Goal: Task Accomplishment & Management: Manage account settings

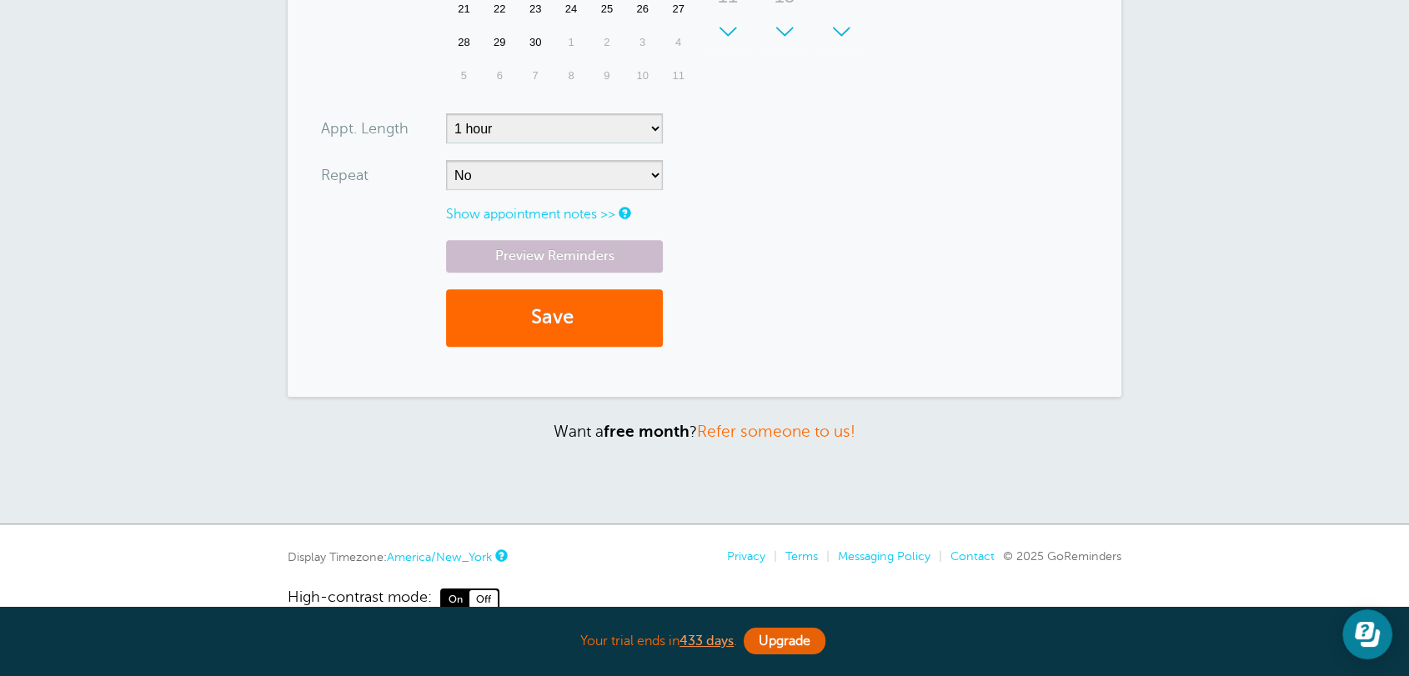
scroll to position [702, 0]
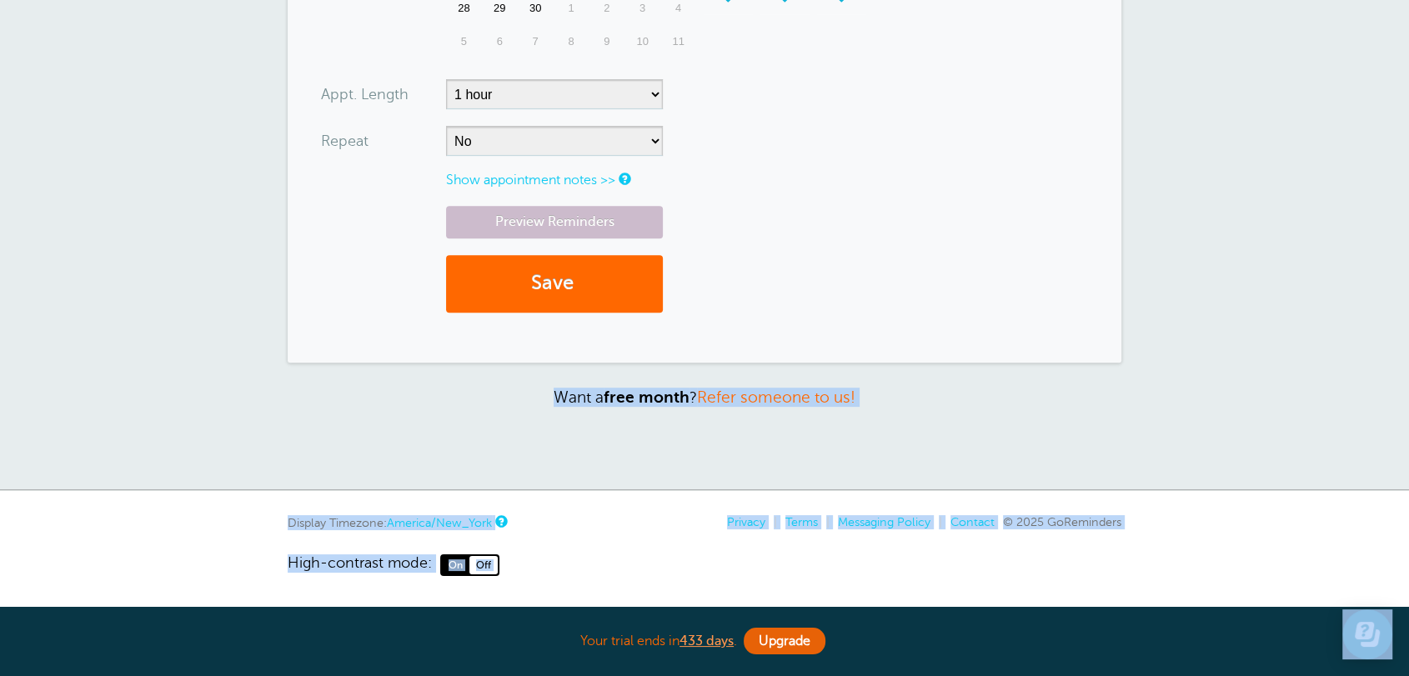
drag, startPoint x: 471, startPoint y: 495, endPoint x: 560, endPoint y: 502, distance: 89.5
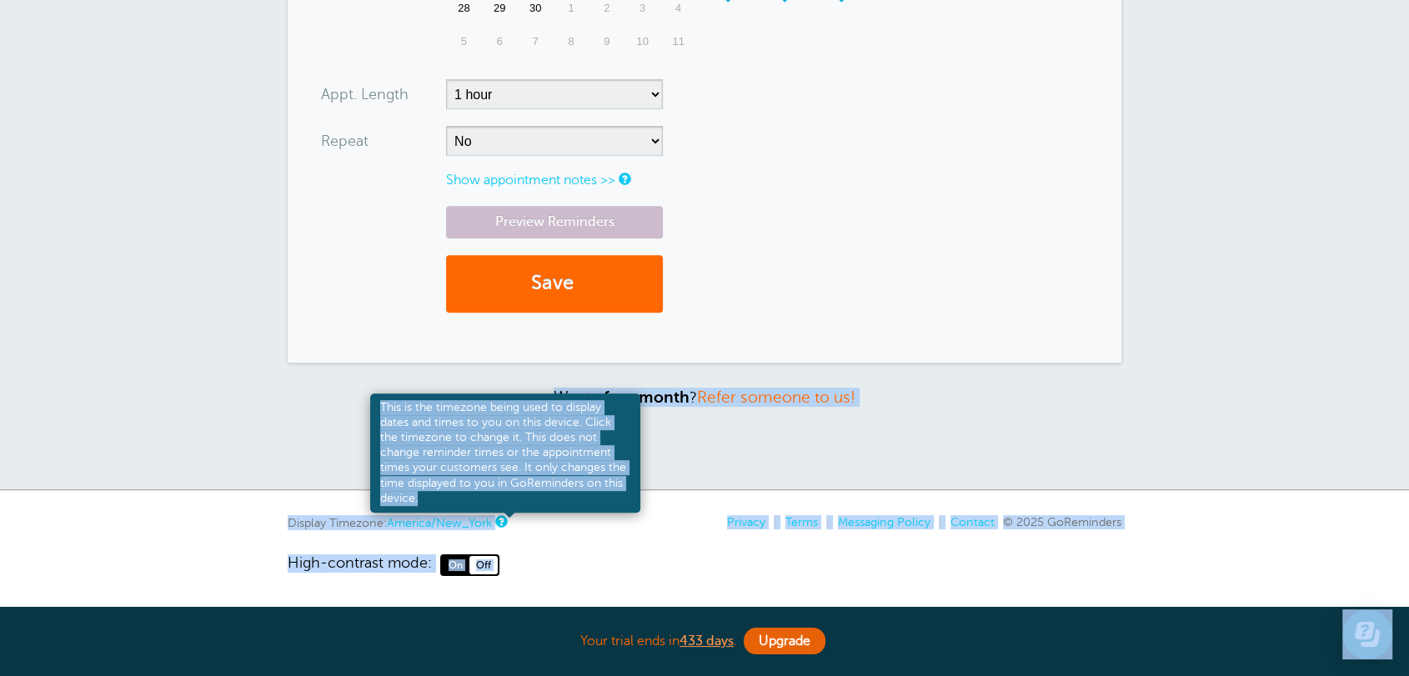
click at [505, 517] on link at bounding box center [500, 521] width 10 height 11
click at [631, 480] on div "This is the timezone being used to display dates and times to you on this devic…" at bounding box center [505, 453] width 270 height 119
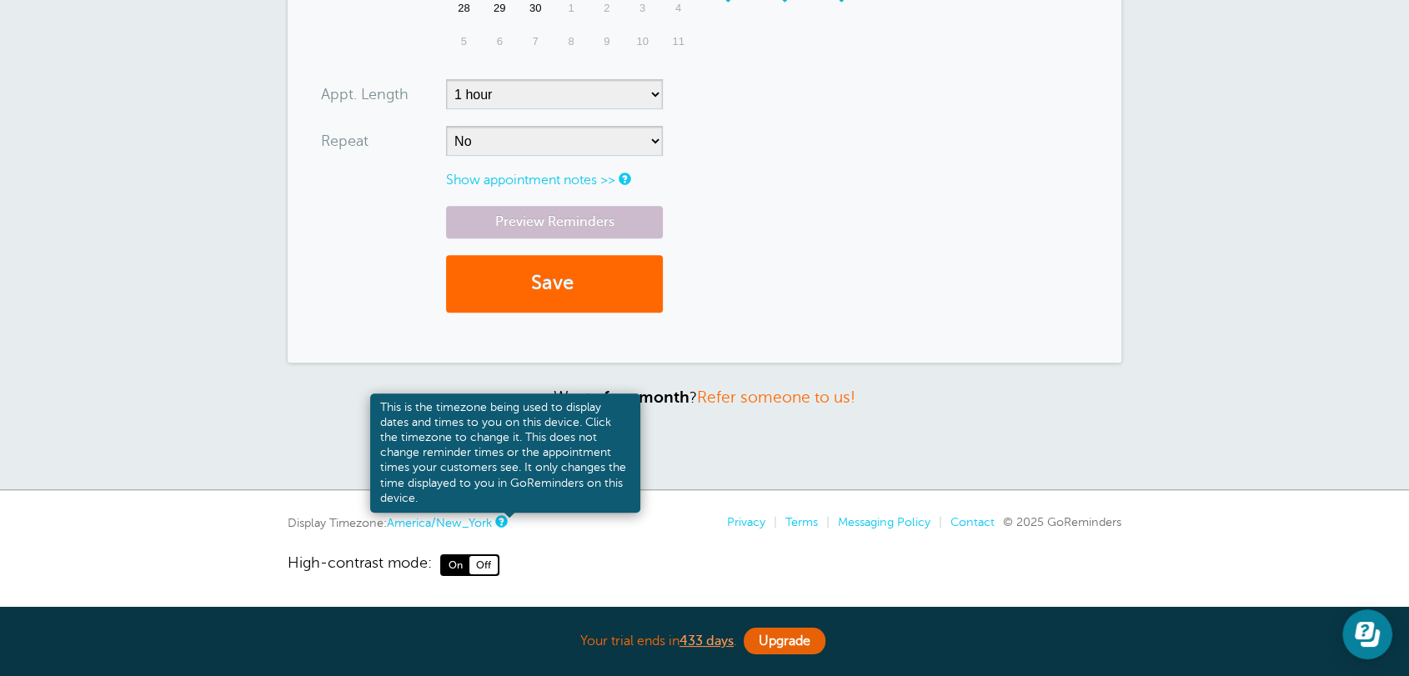
click at [505, 519] on link at bounding box center [500, 521] width 10 height 11
click at [500, 522] on link at bounding box center [500, 521] width 10 height 11
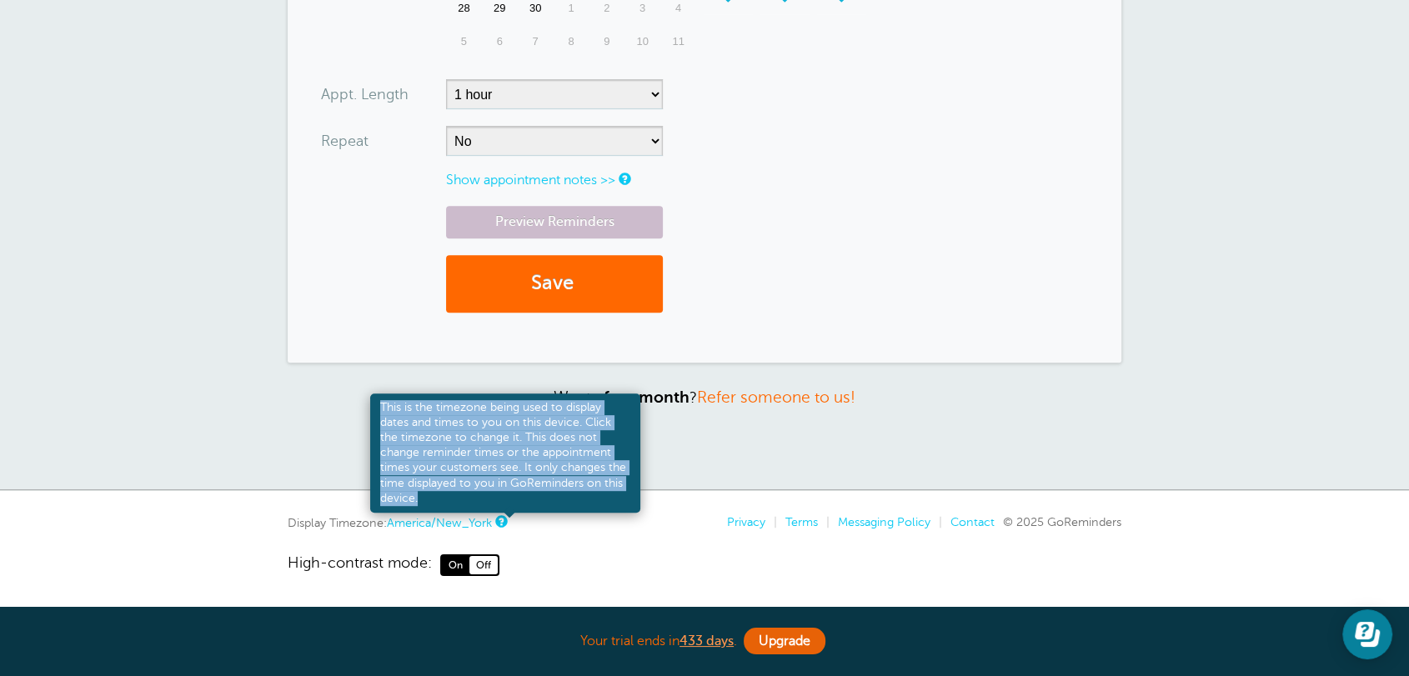
drag, startPoint x: 446, startPoint y: 498, endPoint x: 379, endPoint y: 404, distance: 114.8
click at [379, 404] on div "This is the timezone being used to display dates and times to you on this devic…" at bounding box center [505, 453] width 270 height 119
copy div "This is the timezone being used to display dates and times to you on this devic…"
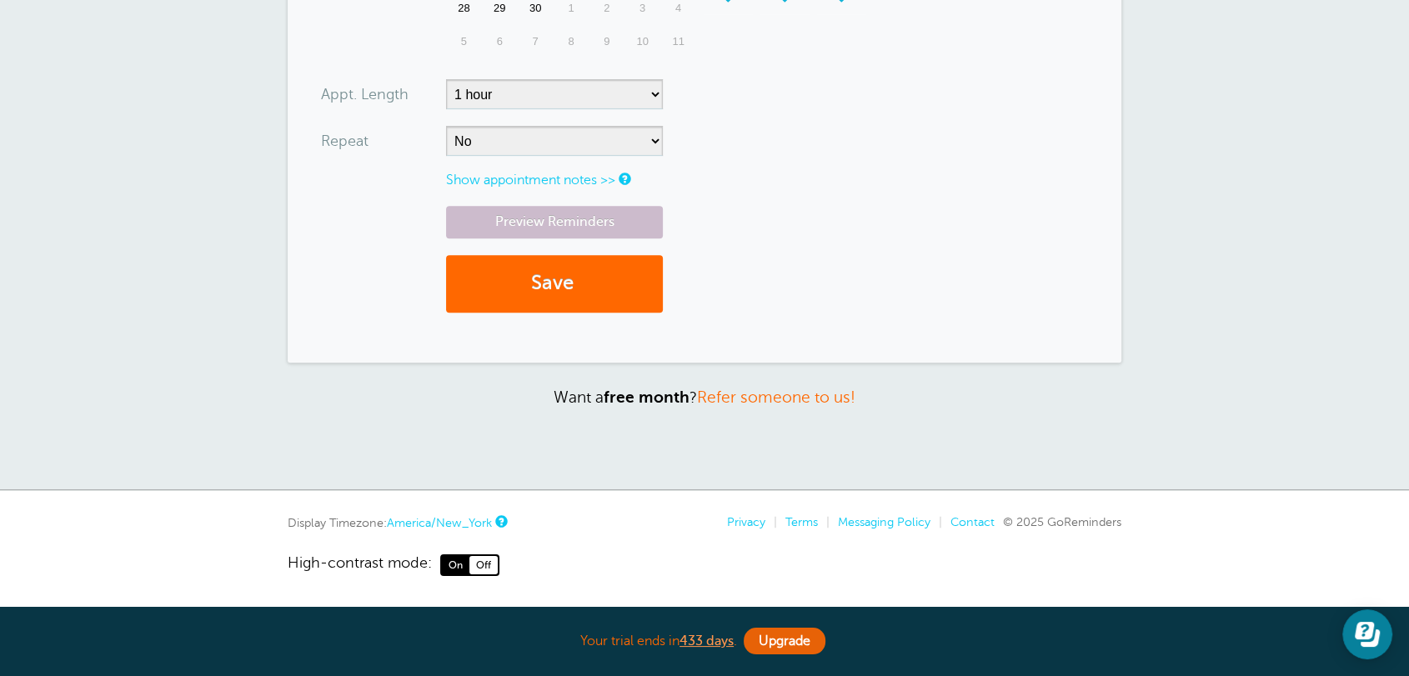
drag, startPoint x: 293, startPoint y: 527, endPoint x: 343, endPoint y: 527, distance: 50.0
click at [385, 527] on div "Display Timezone: America/New_York" at bounding box center [397, 522] width 218 height 15
click at [319, 527] on div "Display Timezone: America/New_York" at bounding box center [397, 522] width 218 height 15
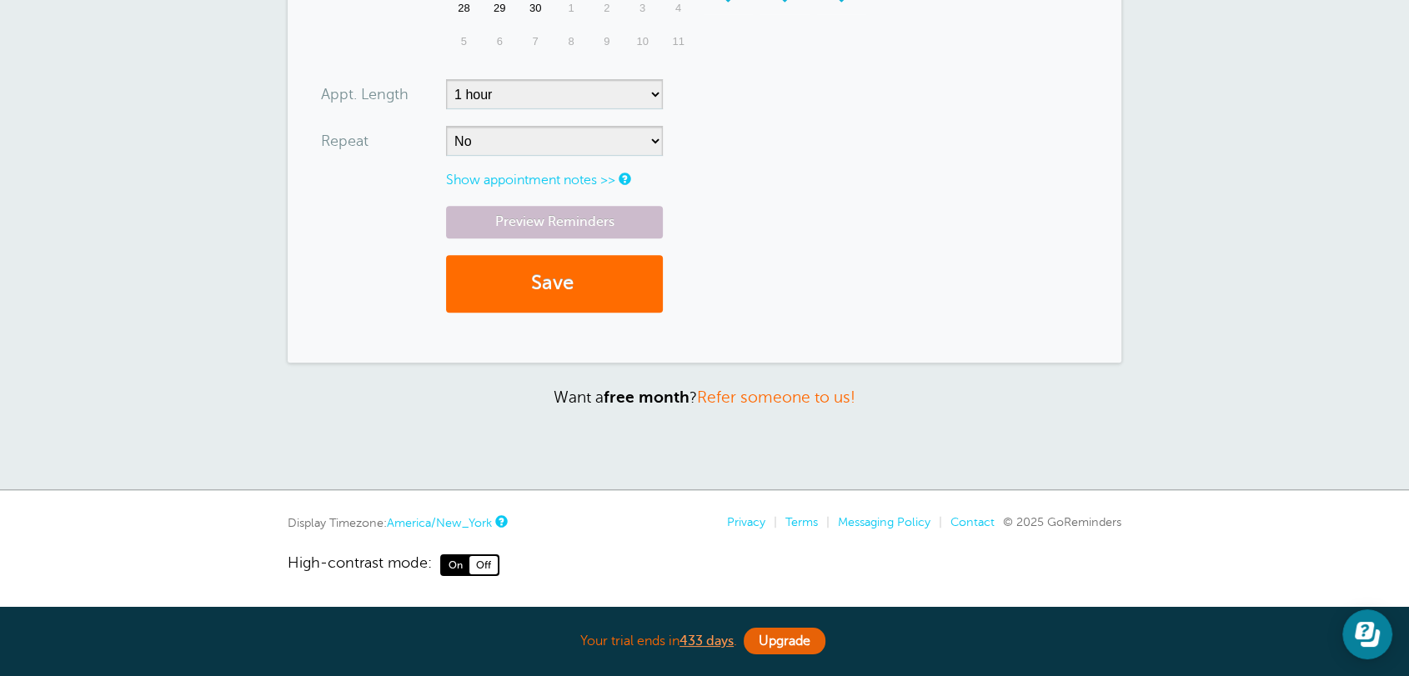
scroll to position [0, 0]
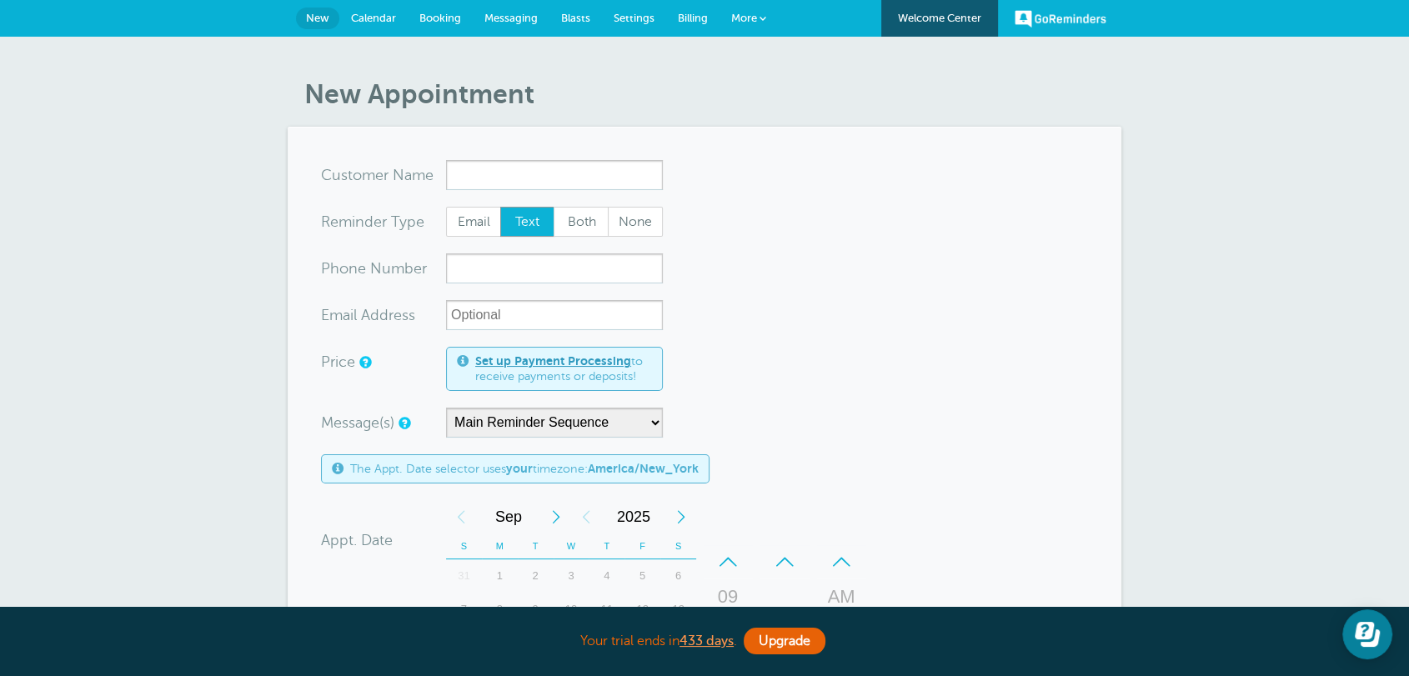
click at [640, 14] on span "Settings" at bounding box center [634, 18] width 41 height 13
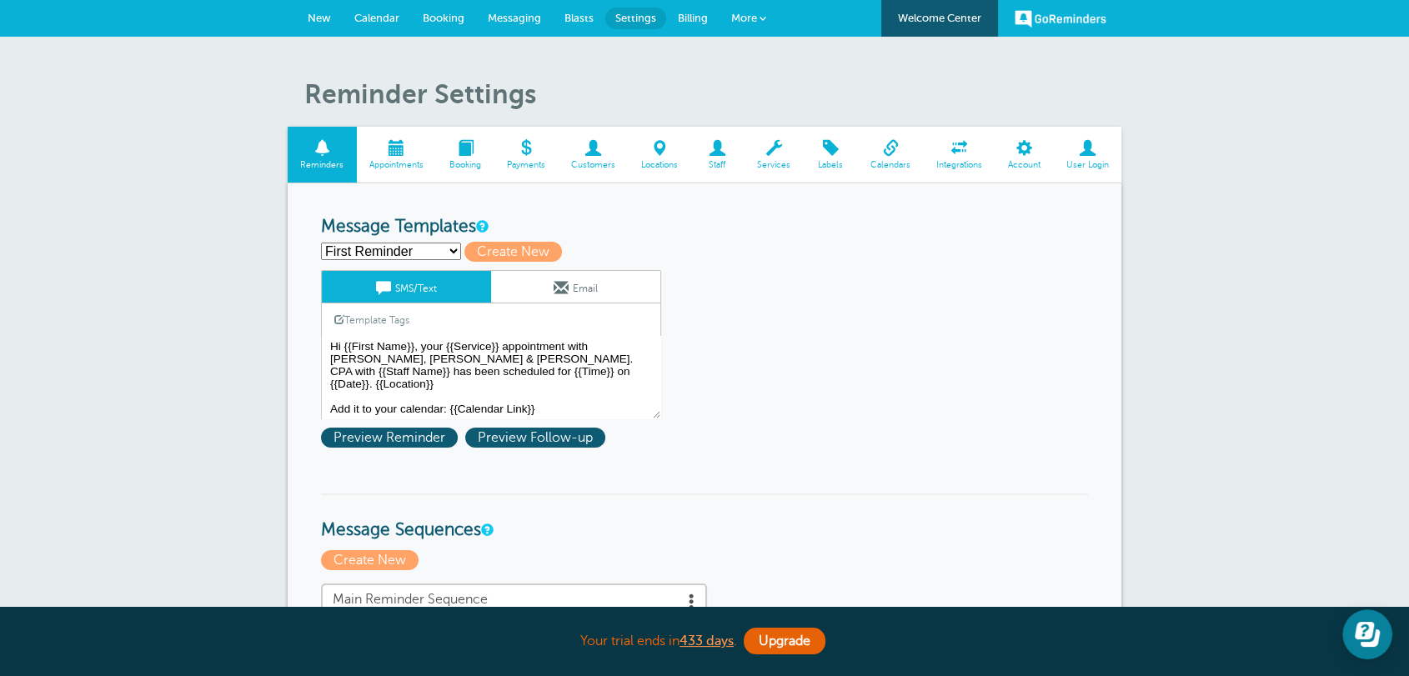
click at [1017, 157] on link "Account" at bounding box center [1024, 155] width 58 height 56
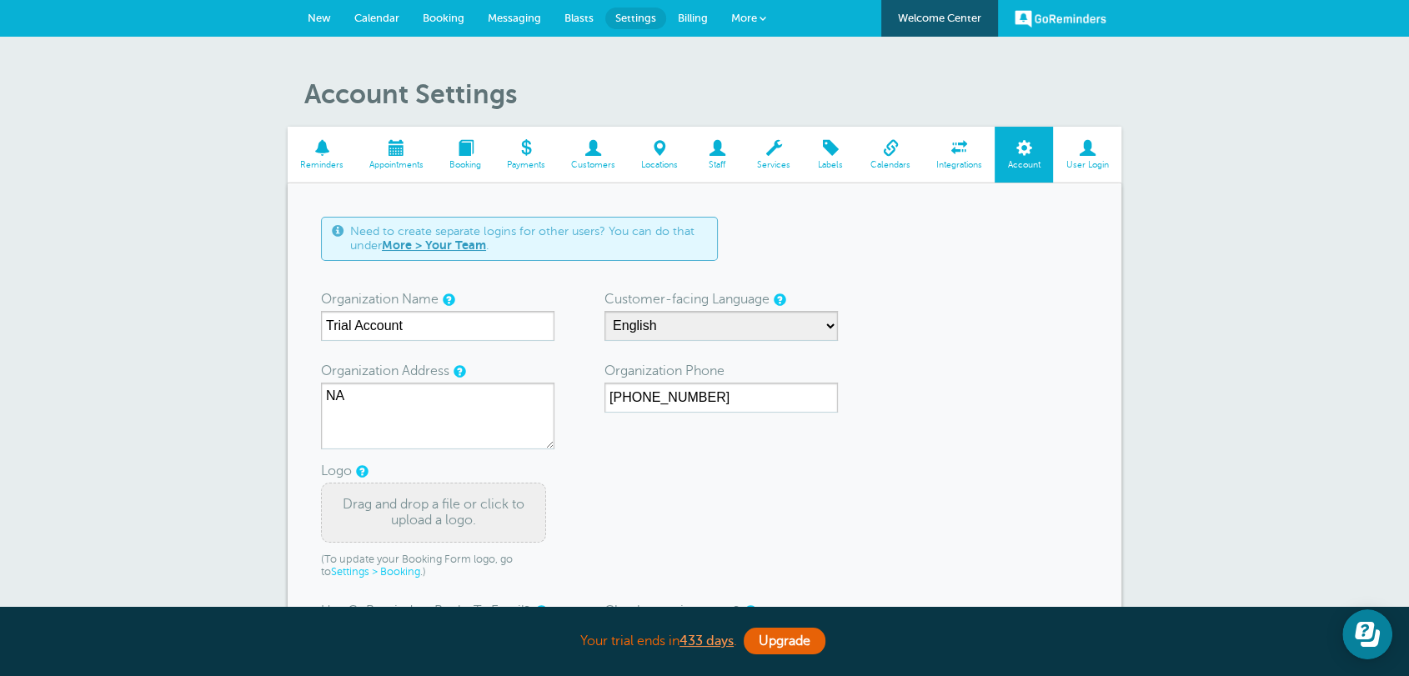
click at [1103, 155] on span at bounding box center [1087, 148] width 68 height 16
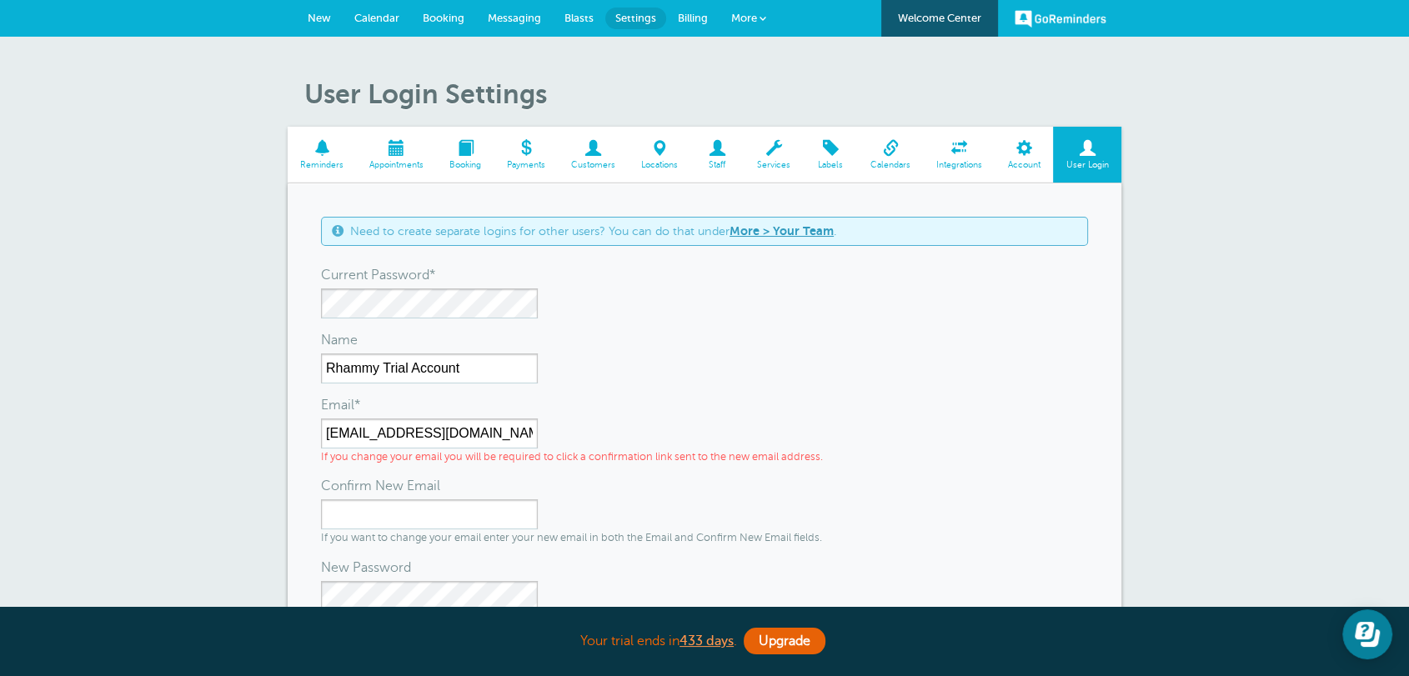
click at [588, 314] on div "Current Password*" at bounding box center [704, 294] width 767 height 48
drag, startPoint x: 327, startPoint y: 17, endPoint x: 793, endPoint y: 108, distance: 475.1
click at [327, 17] on span "New" at bounding box center [319, 18] width 23 height 13
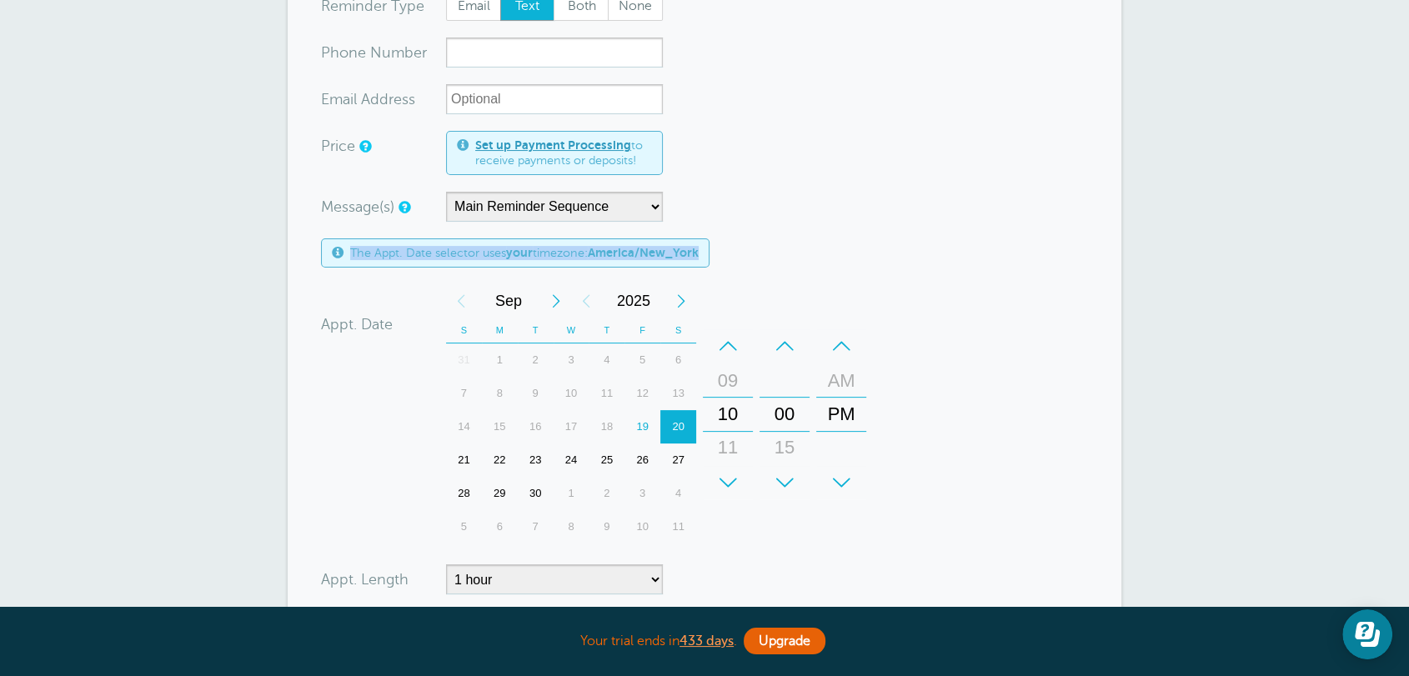
scroll to position [702, 0]
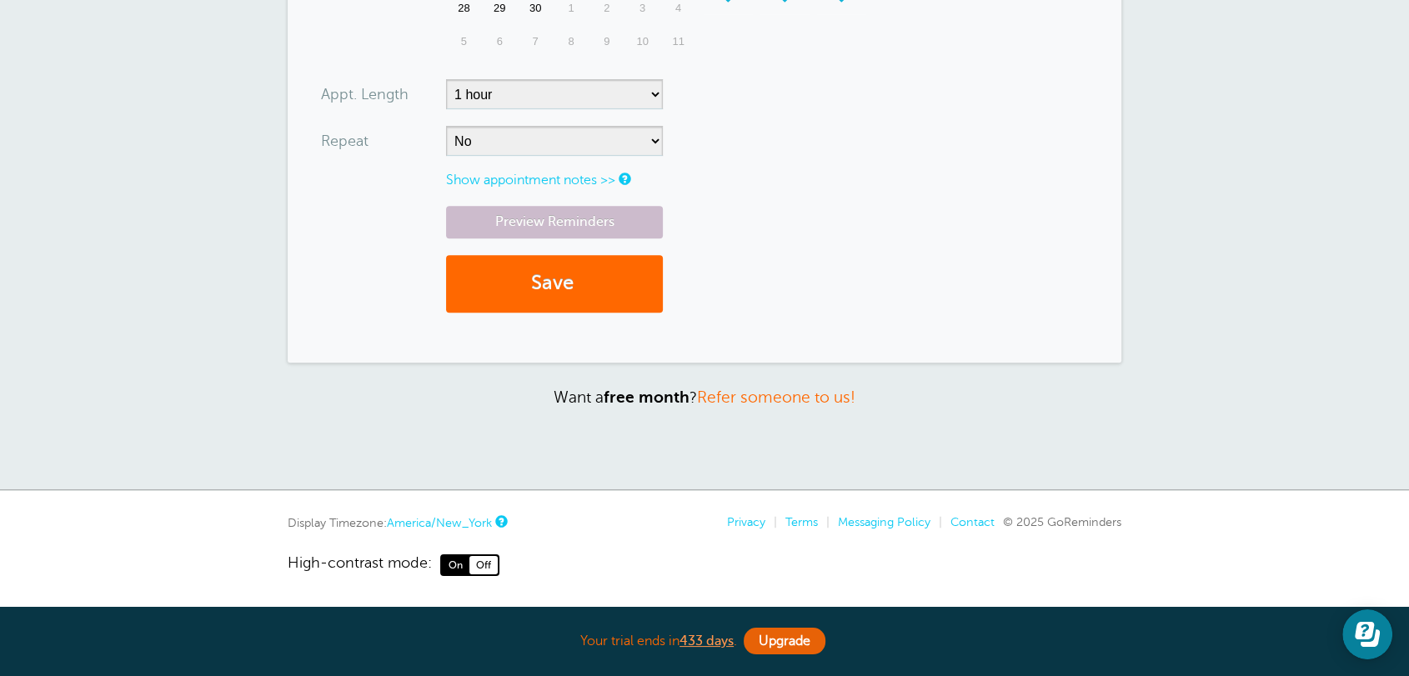
click at [435, 516] on link "America/New_York" at bounding box center [439, 522] width 105 height 13
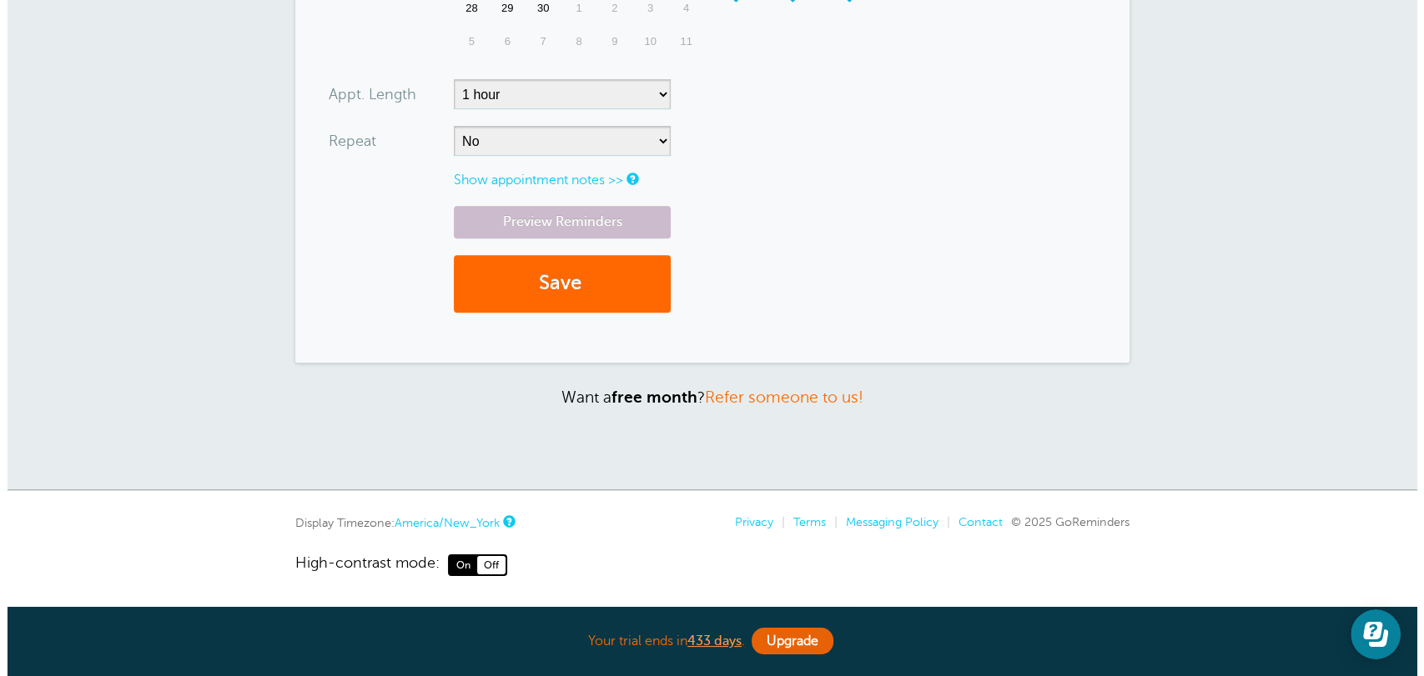
scroll to position [515, 0]
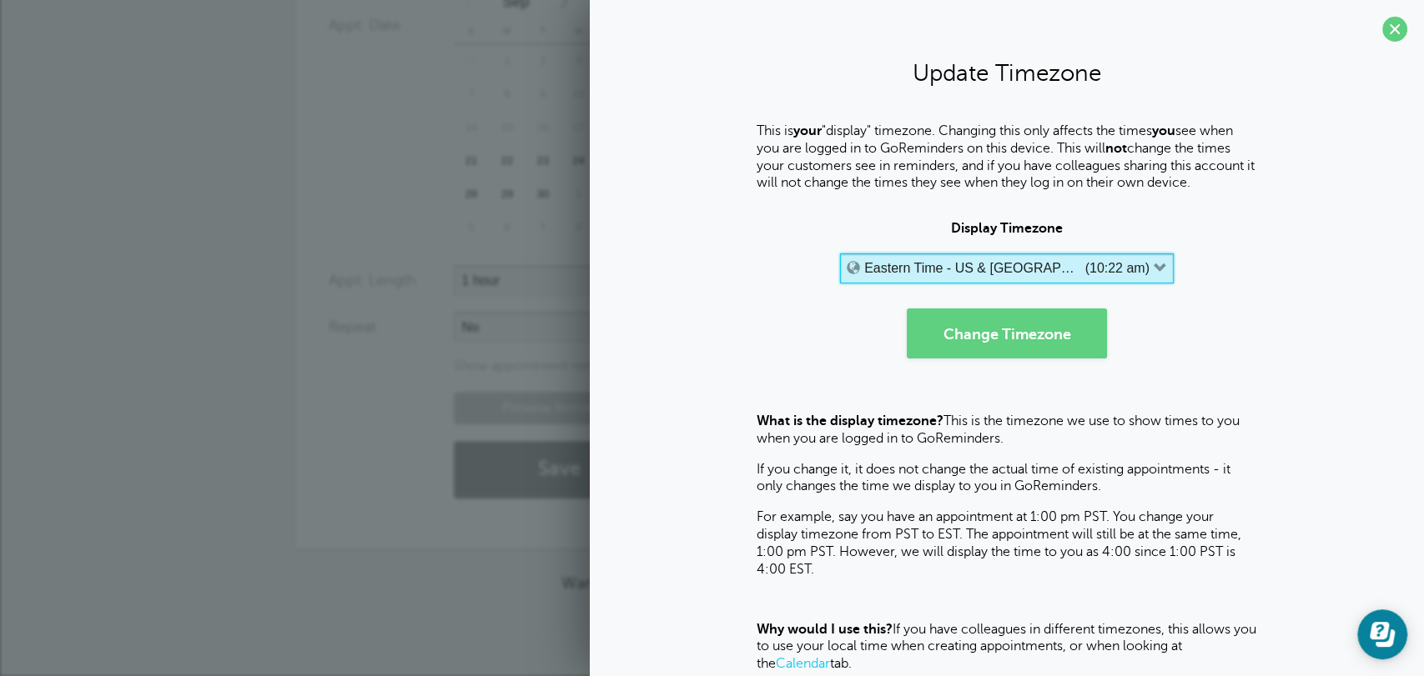
click at [947, 274] on label "Eastern Time - US & Canada" at bounding box center [972, 268] width 217 height 15
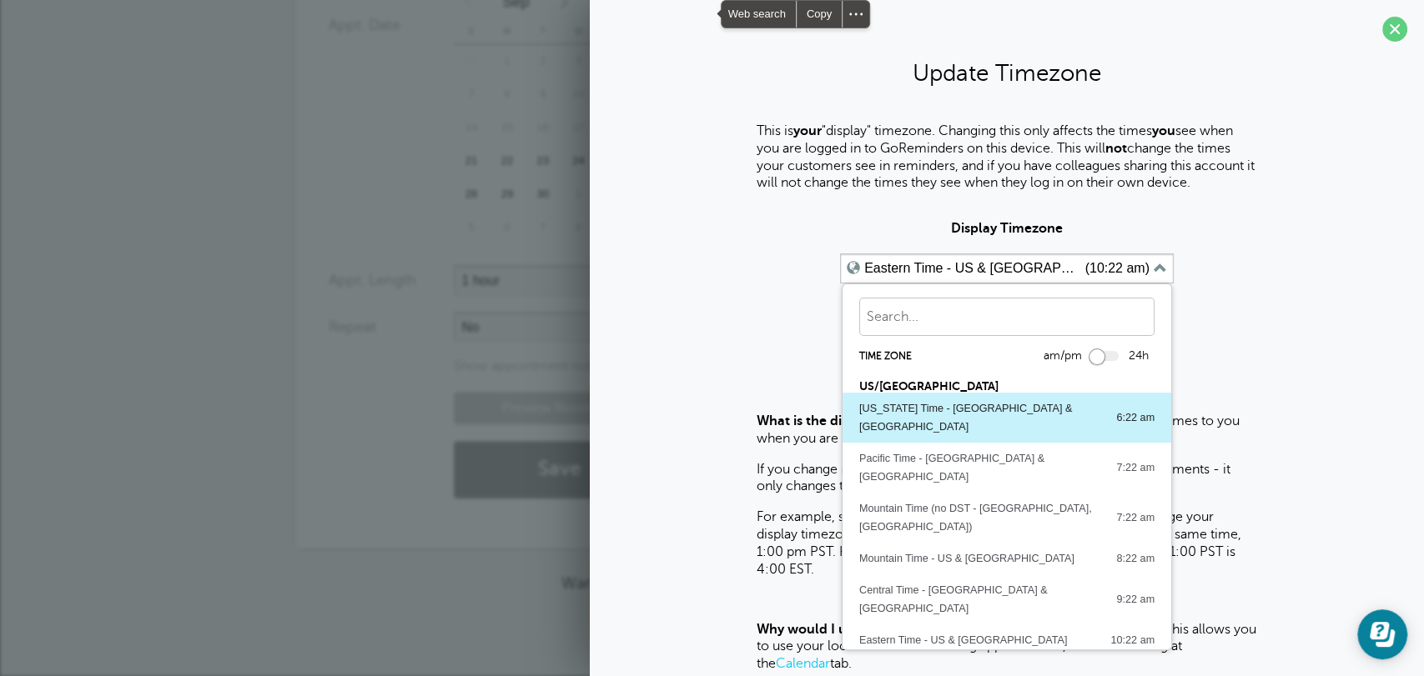
click at [1028, 409] on div "Alaska Time - US & Canada 6:22 am" at bounding box center [1006, 417] width 295 height 37
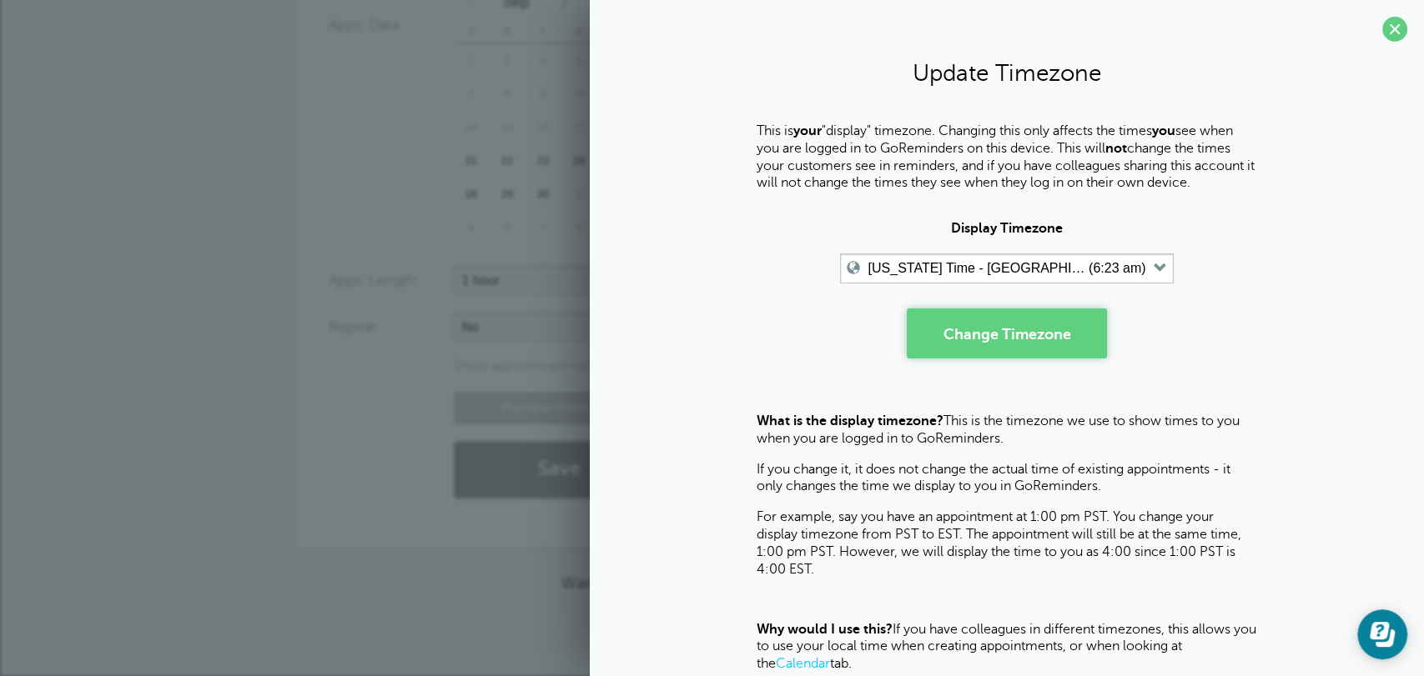
click at [1002, 349] on button "Change Timezone" at bounding box center [1006, 334] width 200 height 50
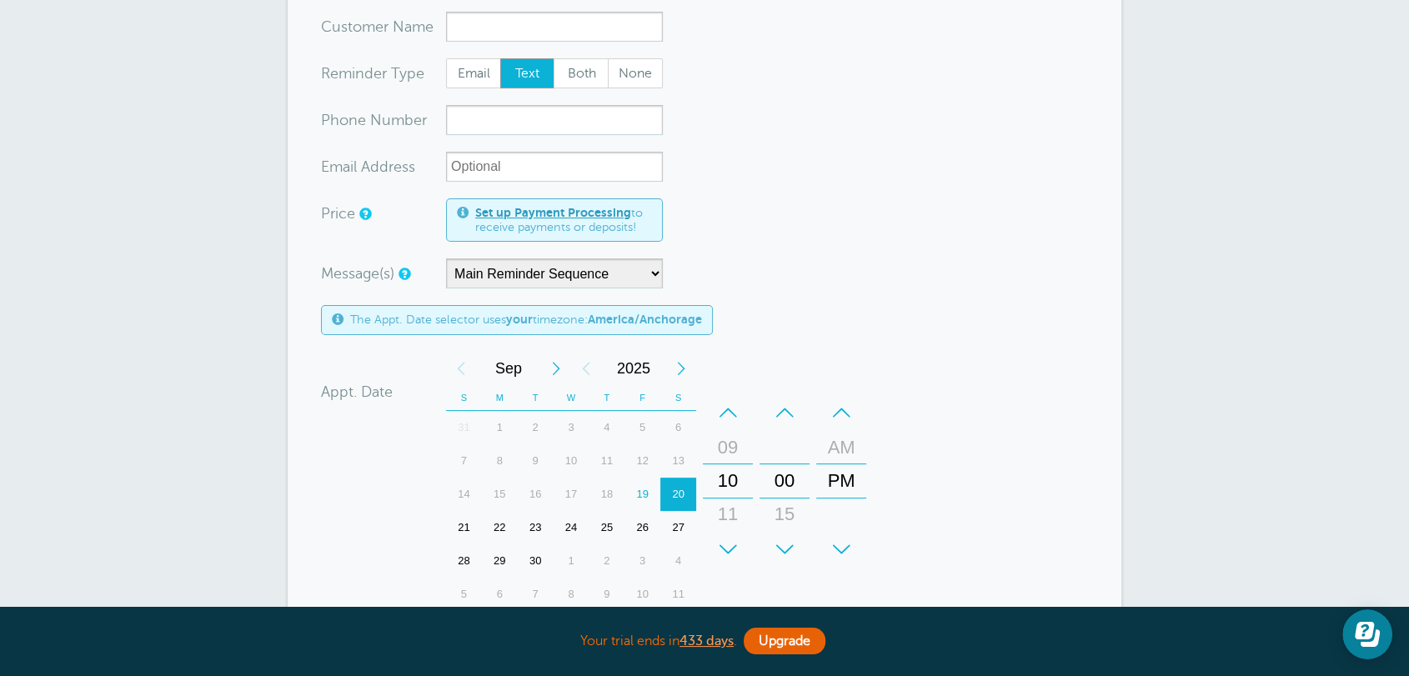
click at [387, 316] on span "The Appt. Date selector uses your timezone: America/Anchorage" at bounding box center [526, 320] width 352 height 14
drag, startPoint x: 519, startPoint y: 322, endPoint x: 493, endPoint y: 322, distance: 25.9
click at [493, 322] on span "The Appt. Date selector uses your timezone: America/Anchorage" at bounding box center [526, 320] width 352 height 14
click at [627, 322] on b "America/Anchorage" at bounding box center [645, 319] width 114 height 13
click at [639, 314] on b "America/Anchorage" at bounding box center [645, 319] width 114 height 13
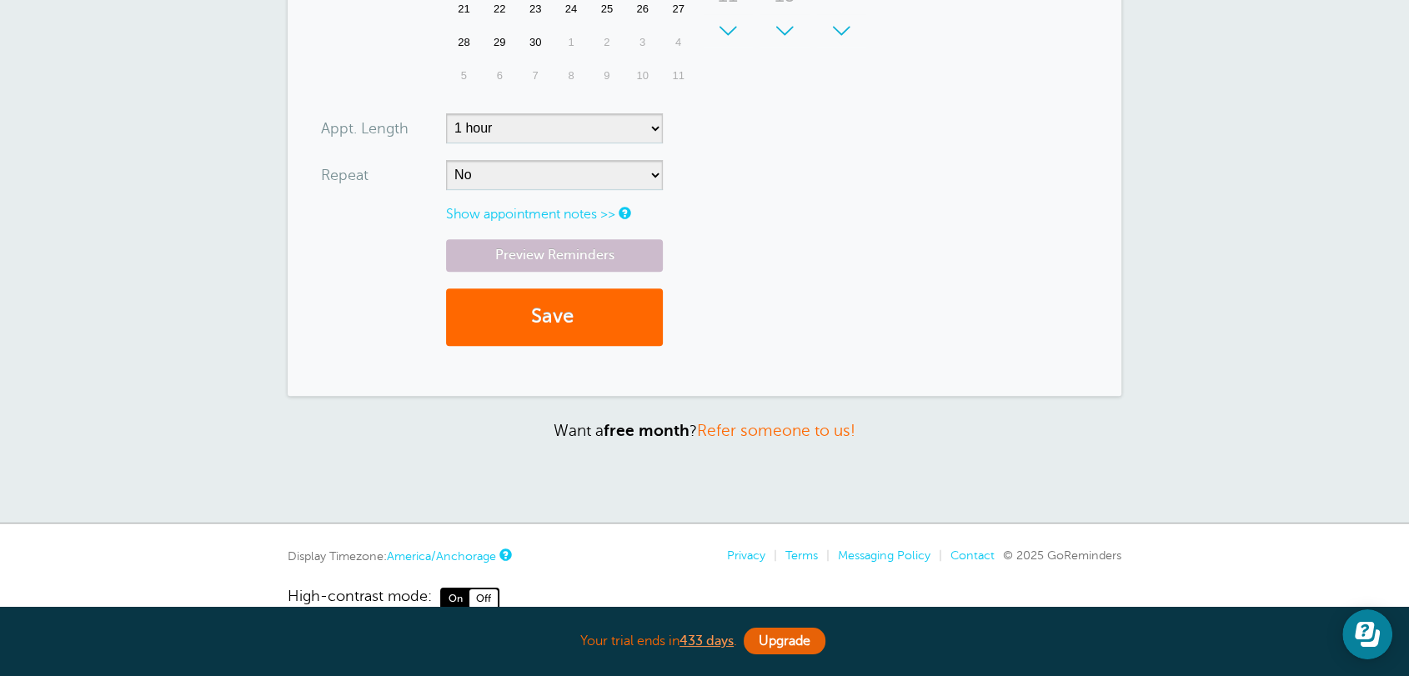
scroll to position [769, 0]
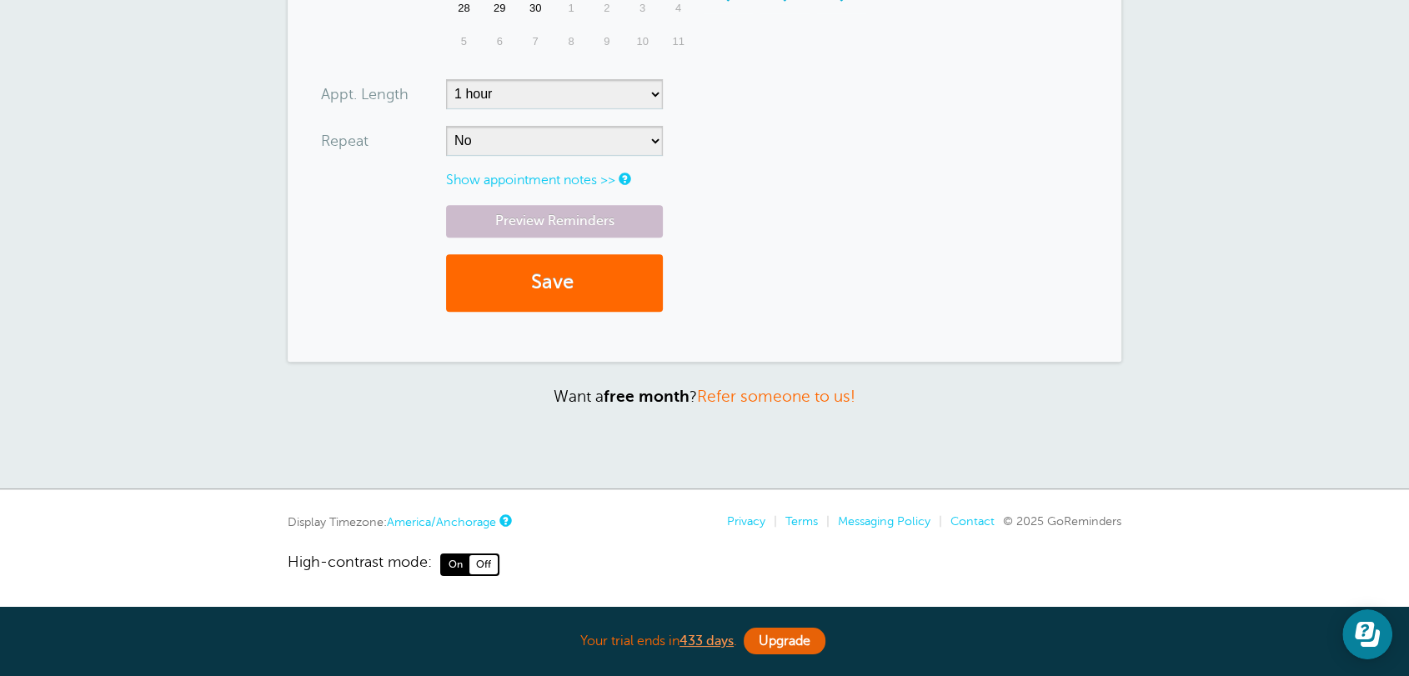
click at [443, 529] on link "America/Anchorage" at bounding box center [441, 521] width 109 height 13
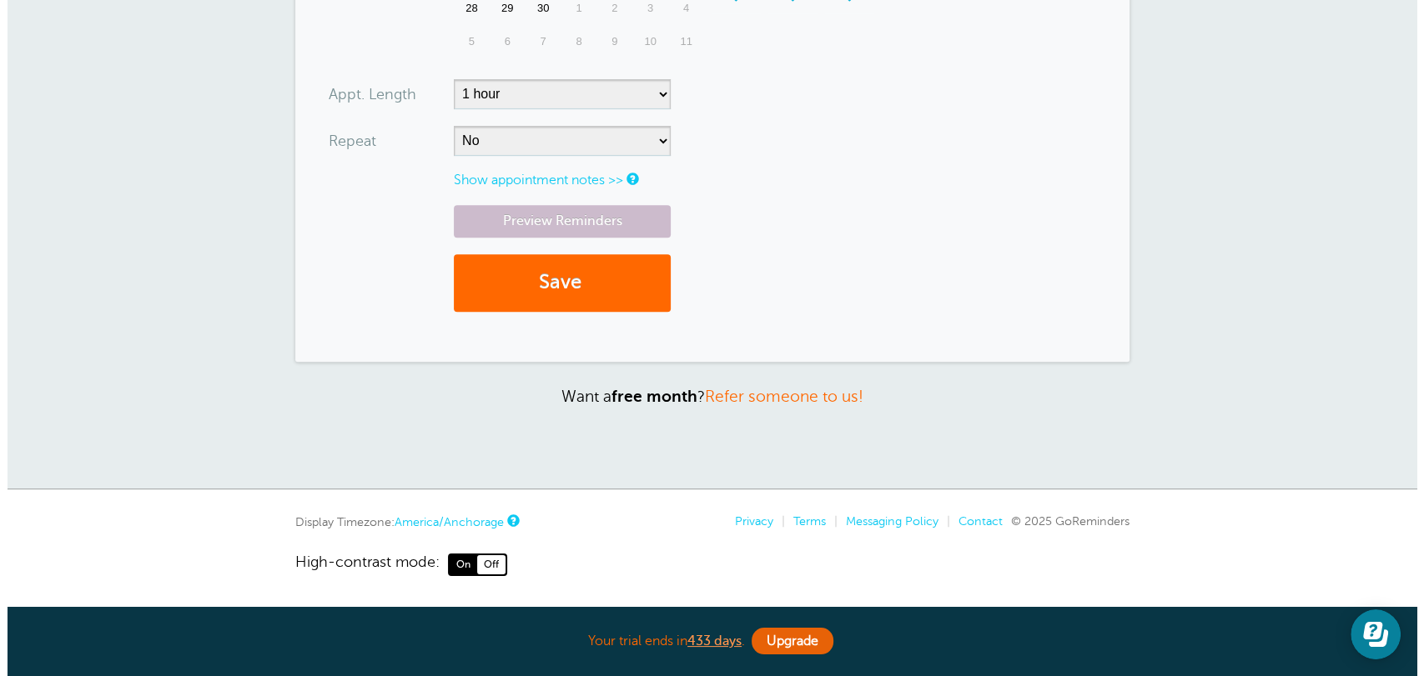
scroll to position [583, 0]
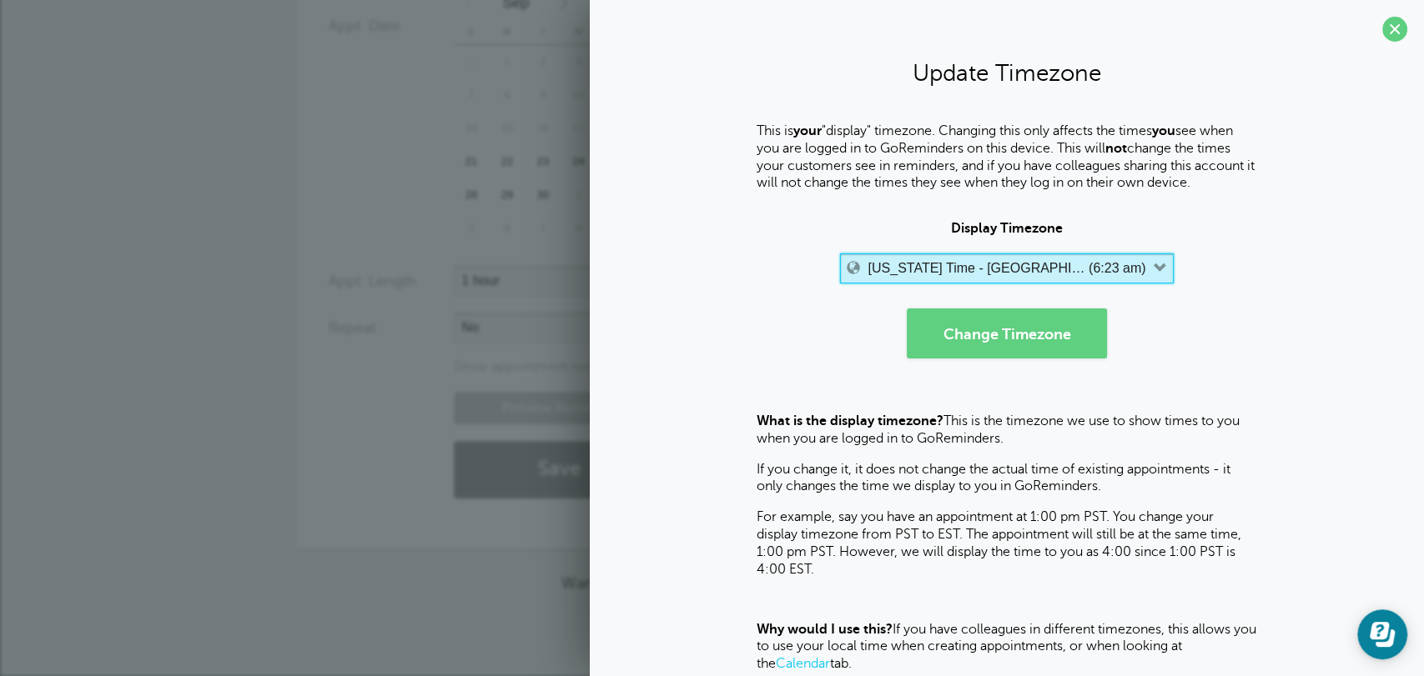
click at [996, 273] on label "[US_STATE] Time - [GEOGRAPHIC_DATA] & [GEOGRAPHIC_DATA]" at bounding box center [976, 268] width 217 height 15
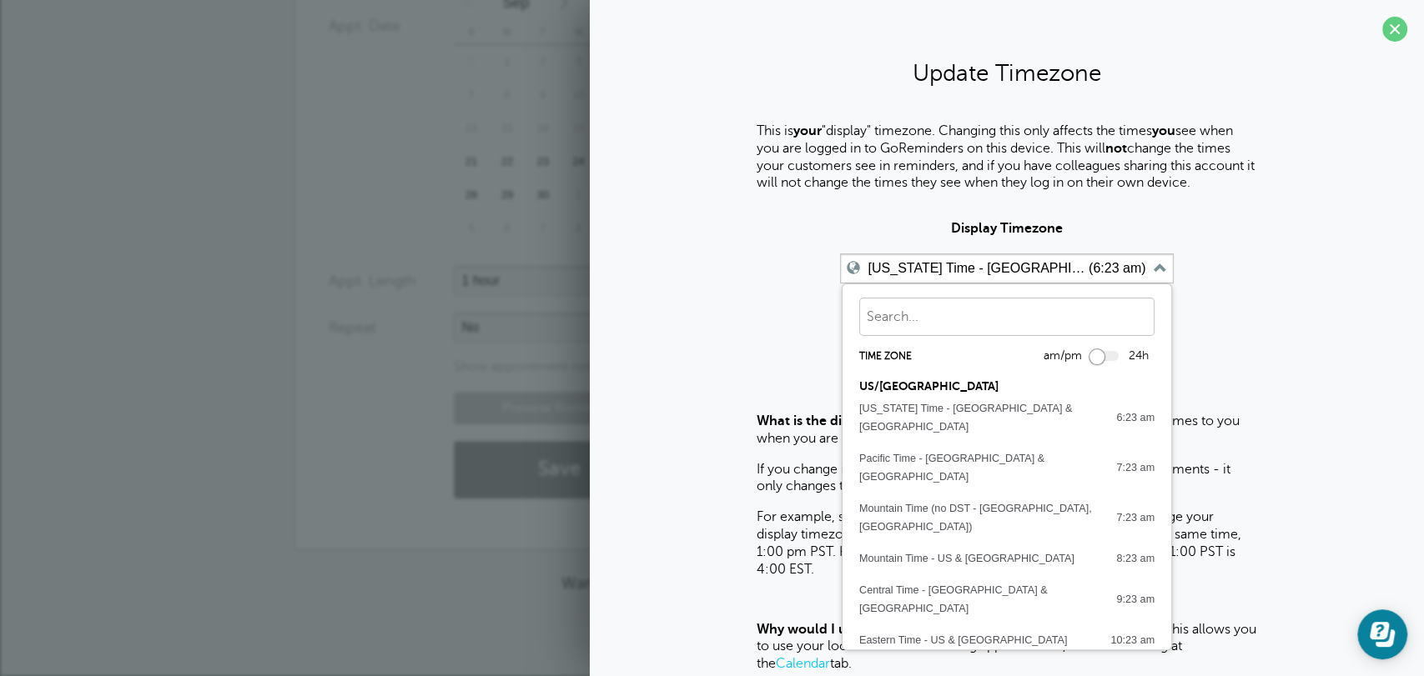
click at [967, 625] on button "Eastern Time - US & Canada 10:23 am" at bounding box center [1006, 641] width 329 height 32
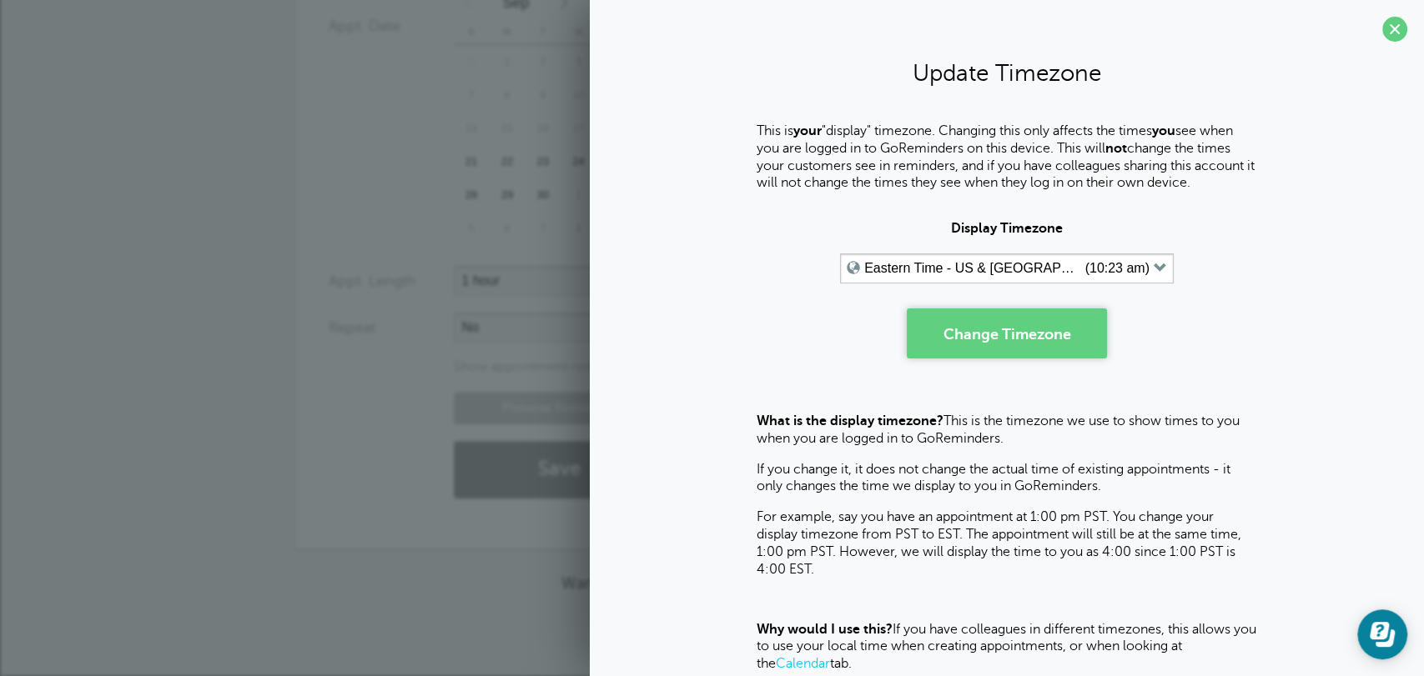
click at [1004, 350] on button "Change Timezone" at bounding box center [1006, 334] width 200 height 50
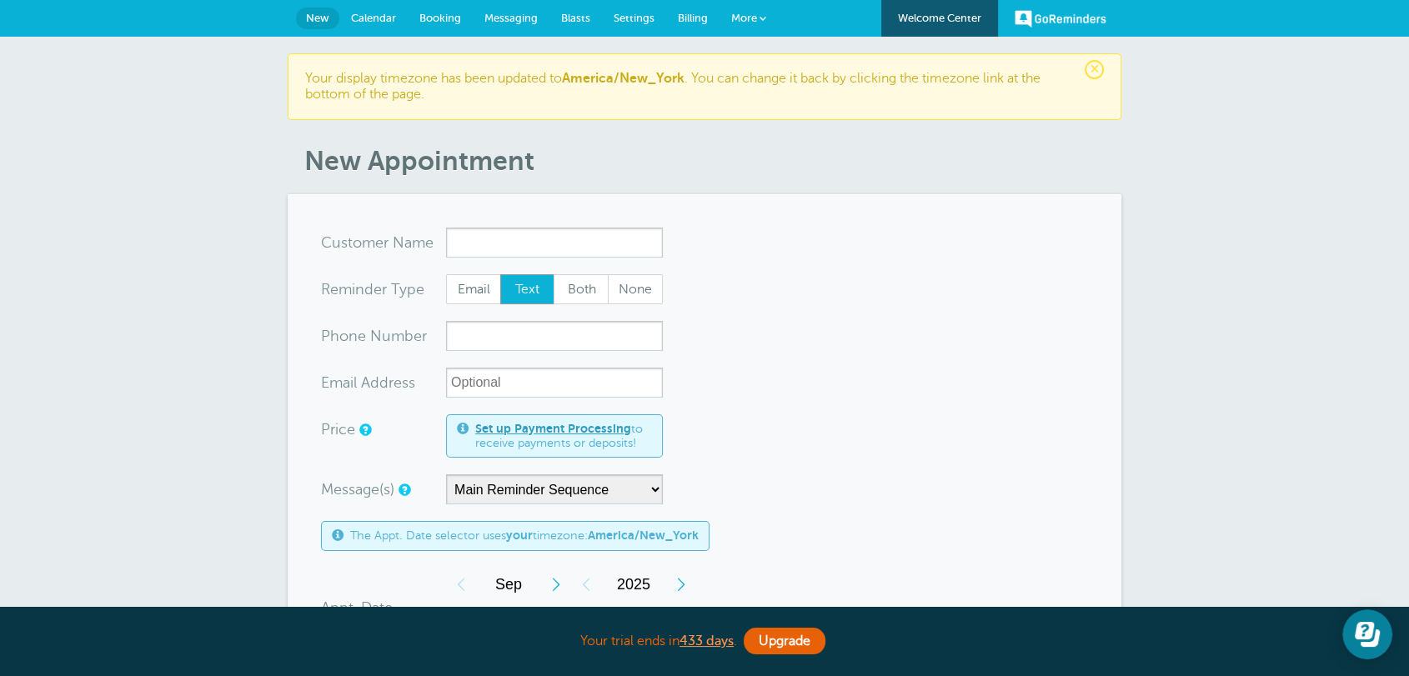
click at [367, 19] on span "Calendar" at bounding box center [373, 18] width 45 height 13
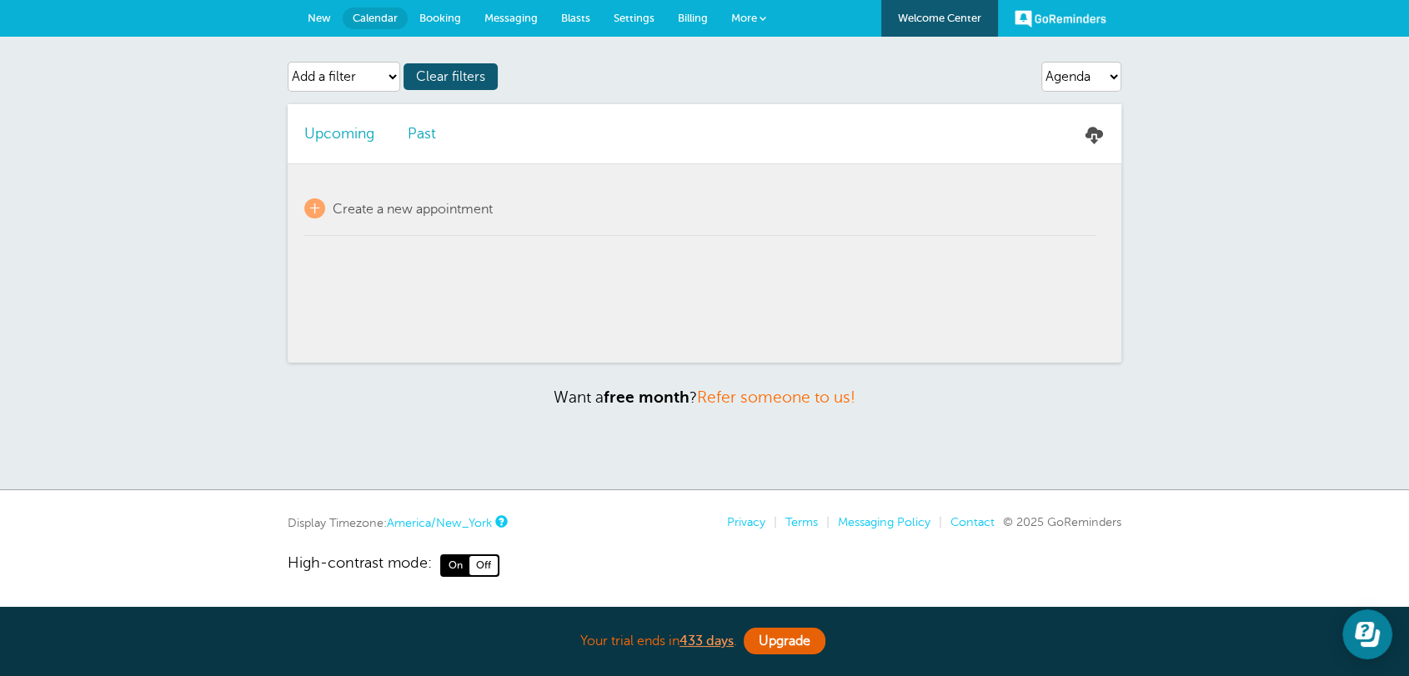
click at [331, 13] on link "New" at bounding box center [319, 18] width 47 height 37
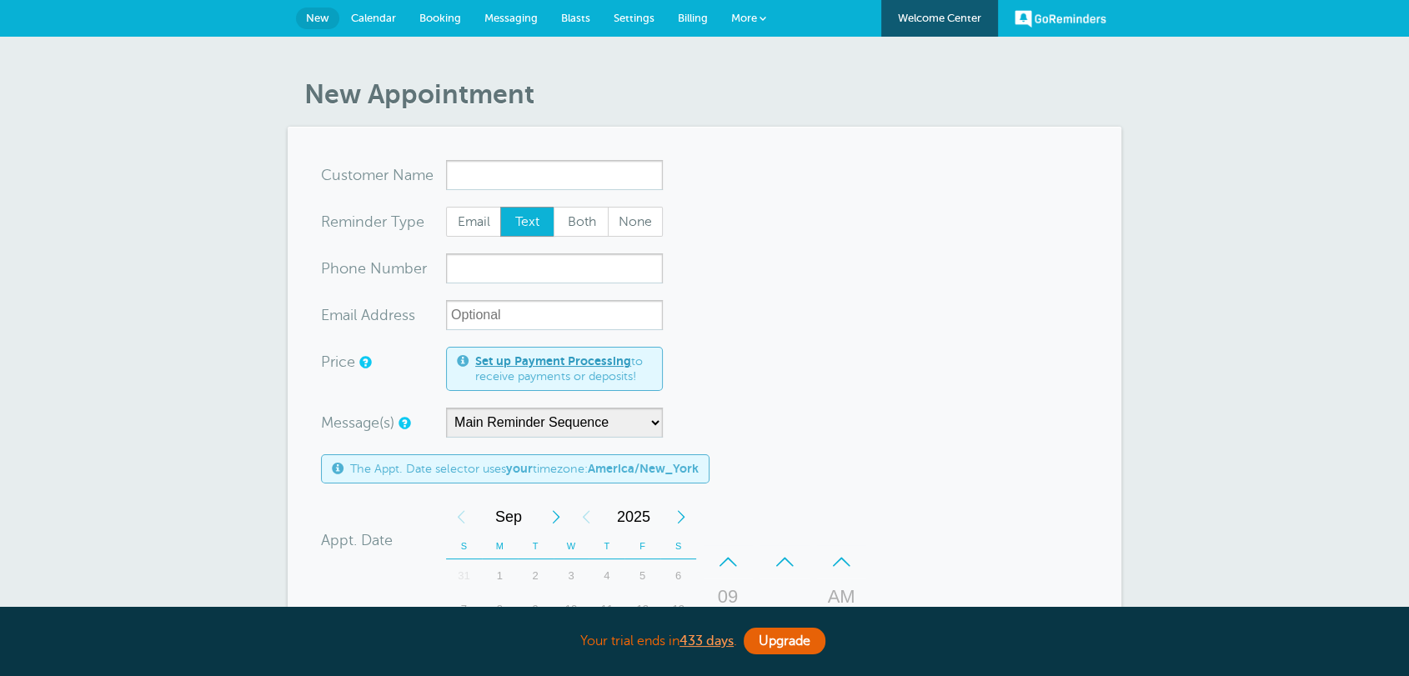
click at [464, 182] on input "x-no-autofill" at bounding box center [554, 175] width 217 height 30
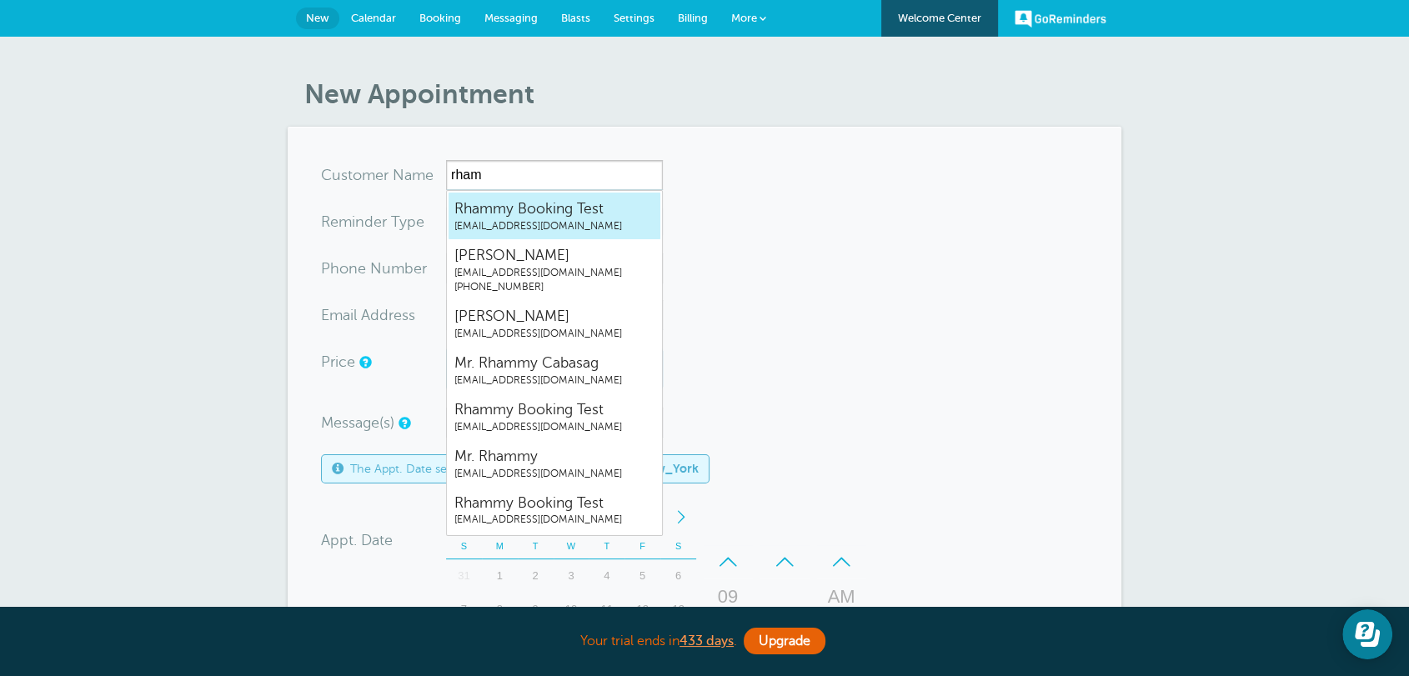
click at [598, 203] on span "Rhammy Booking Test" at bounding box center [554, 208] width 200 height 21
type input "RhammyBookingTestrhammy.grtrial@gmail.com"
type input "Rhammy Booking Test"
radio input "true"
type input "[EMAIL_ADDRESS][DOMAIN_NAME]"
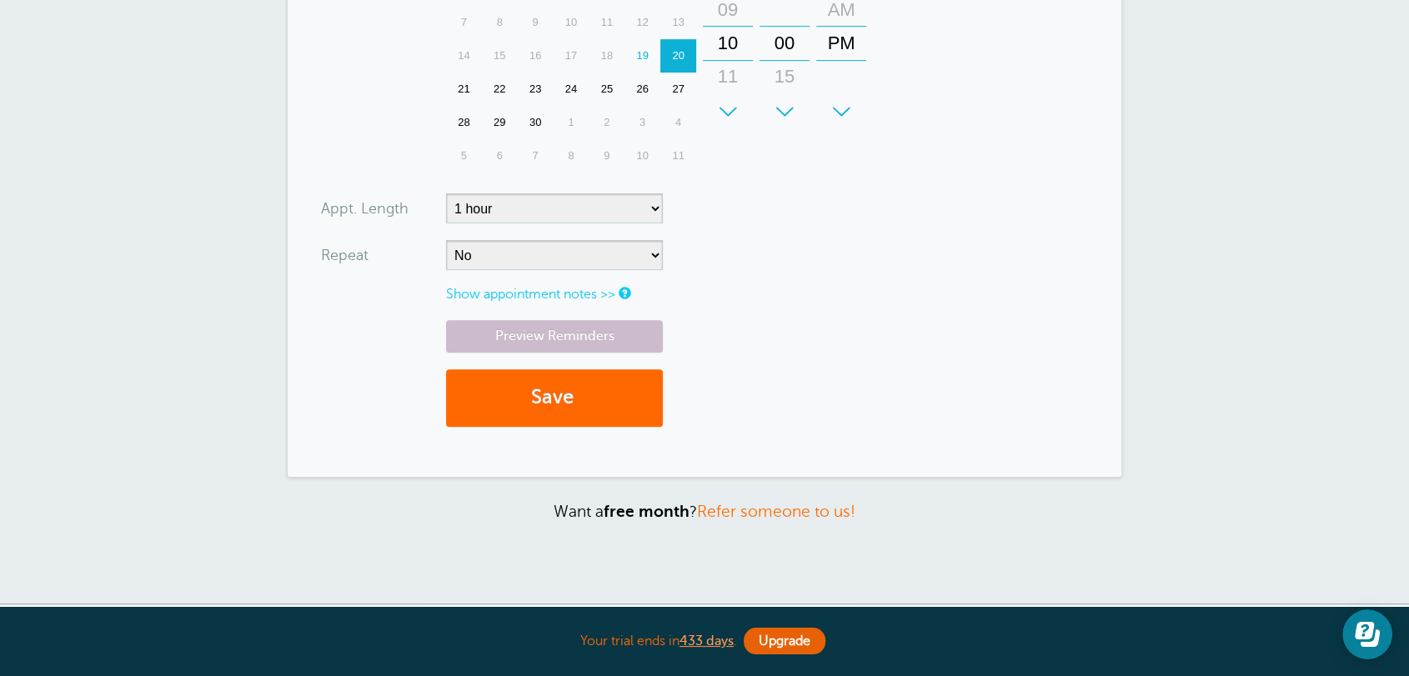
scroll to position [491, 0]
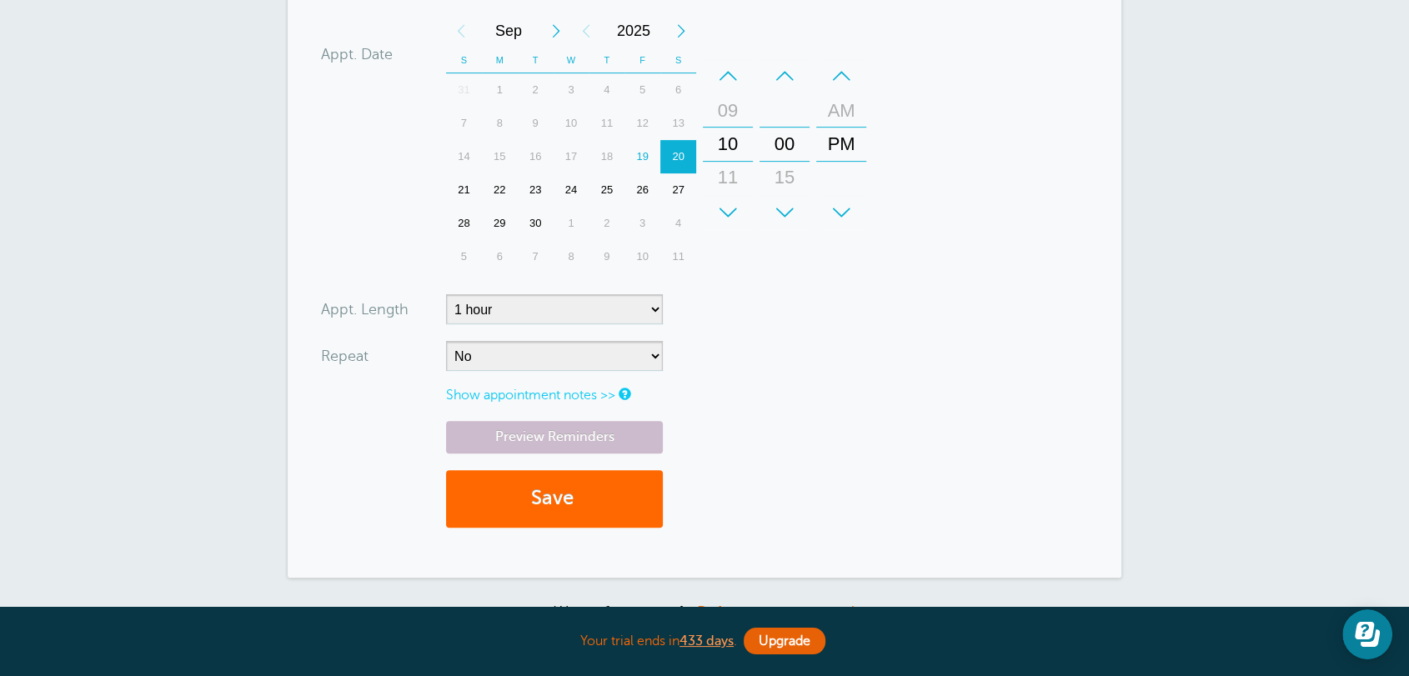
click at [459, 192] on div "21" at bounding box center [464, 189] width 36 height 33
drag, startPoint x: 837, startPoint y: 144, endPoint x: 837, endPoint y: 170, distance: 25.9
click at [837, 170] on div "PM" at bounding box center [841, 170] width 40 height 33
click at [826, 359] on form "You are creating a new customer. To use an existing customer select one from th…" at bounding box center [704, 106] width 767 height 875
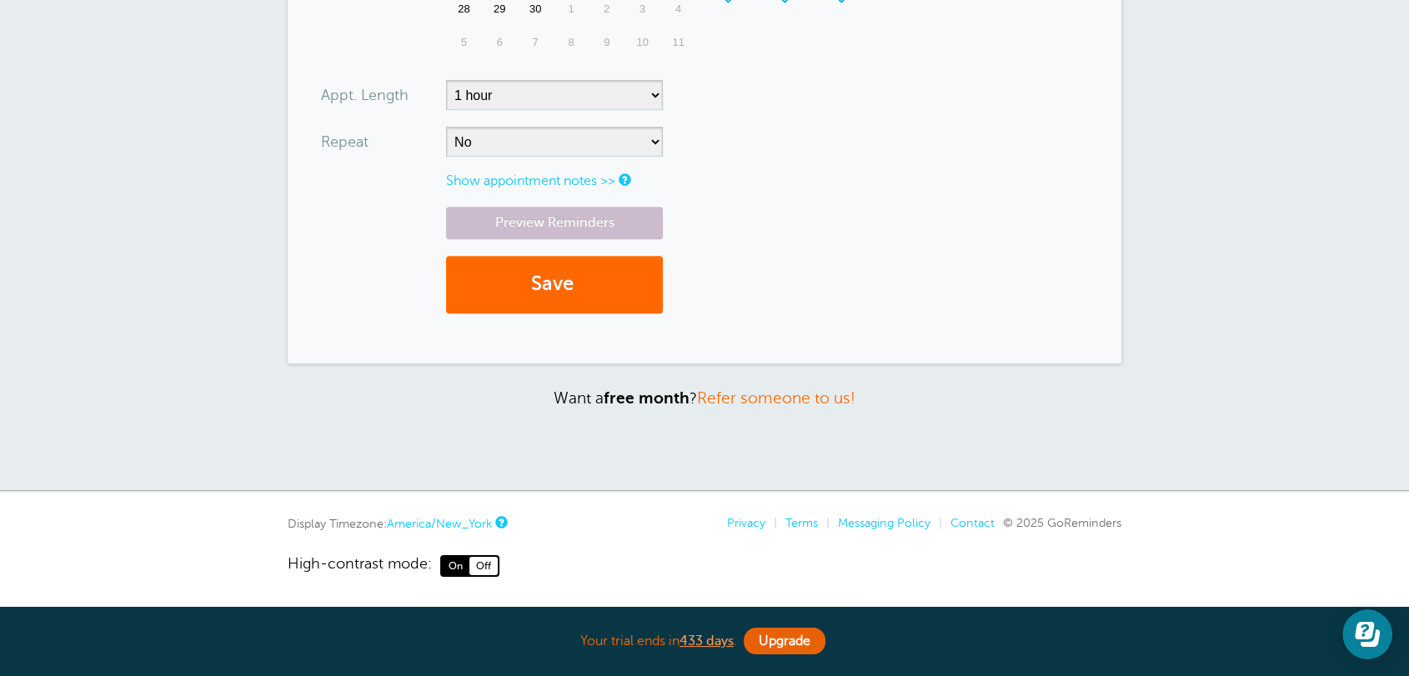
scroll to position [707, 0]
click at [514, 289] on button "Save" at bounding box center [554, 284] width 217 height 58
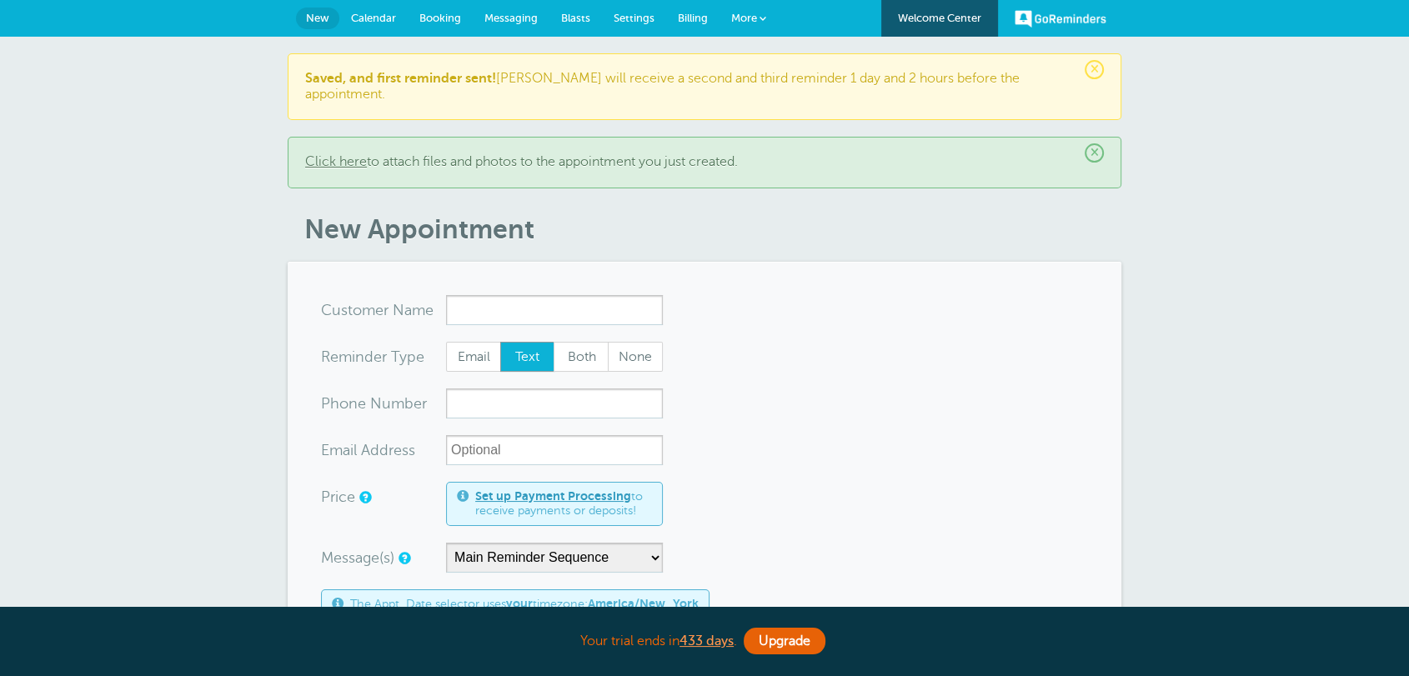
click at [374, 6] on link "Calendar" at bounding box center [373, 18] width 68 height 37
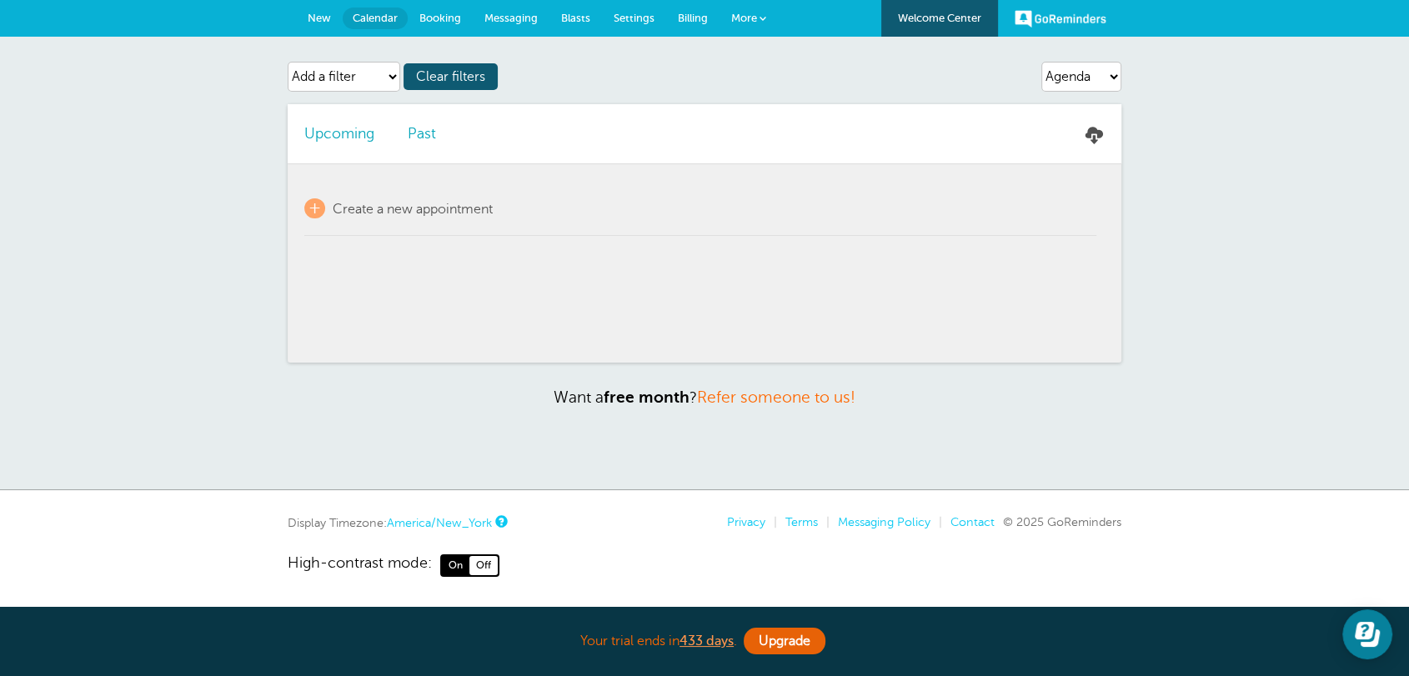
click at [336, 131] on link "Upcoming" at bounding box center [339, 133] width 70 height 17
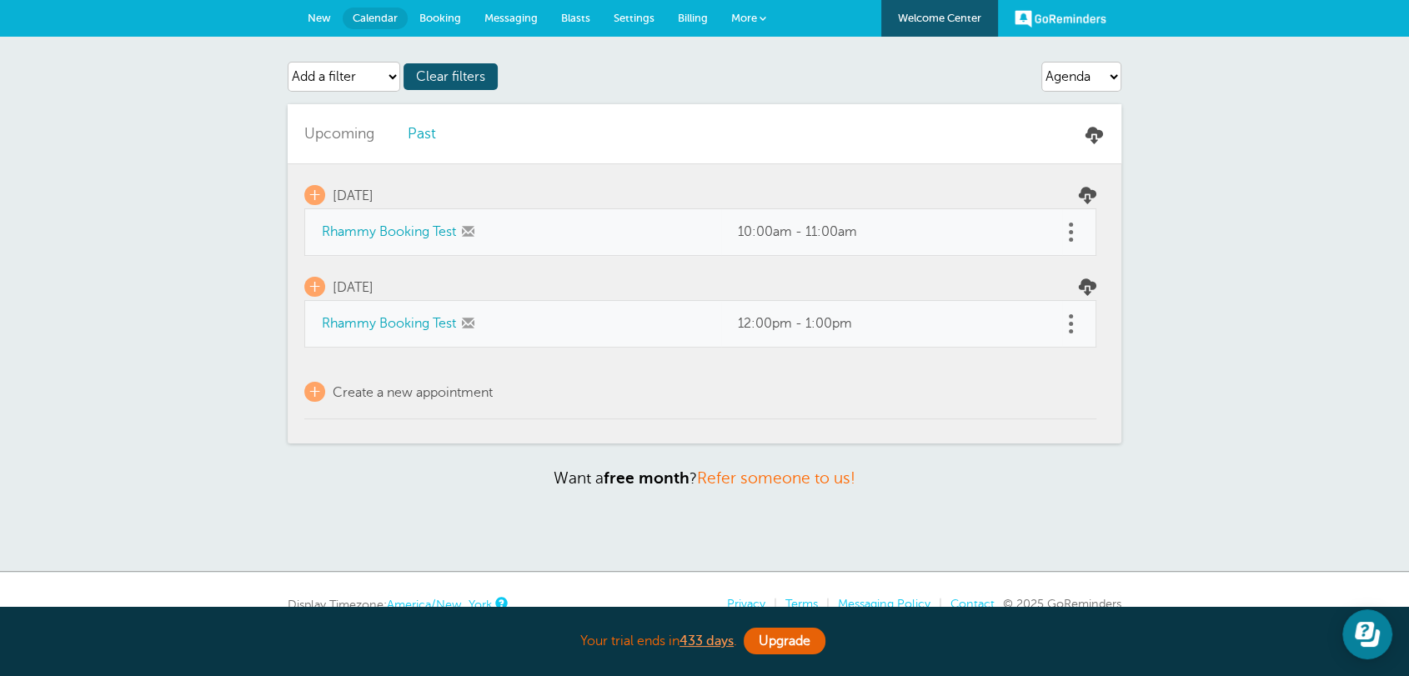
click at [1081, 324] on td at bounding box center [1079, 324] width 34 height 47
click at [1067, 324] on link at bounding box center [1070, 324] width 17 height 26
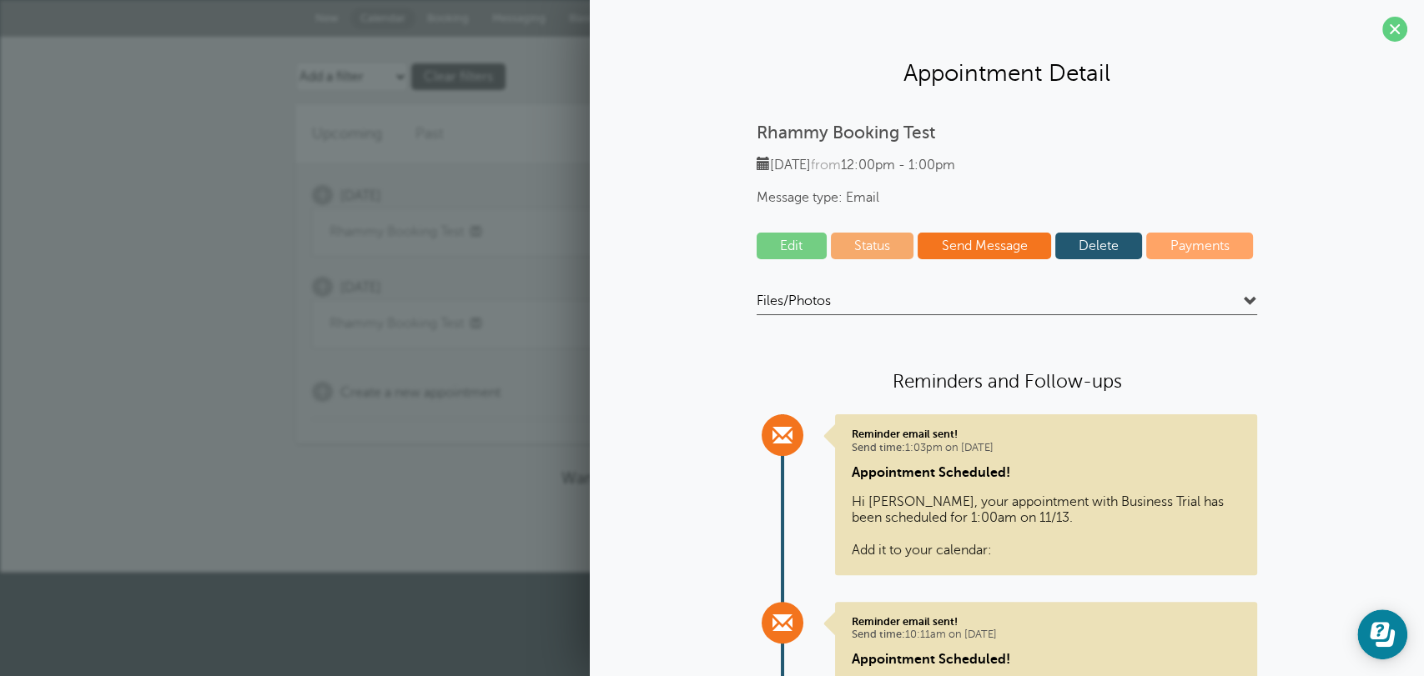
click at [1078, 255] on link "Delete" at bounding box center [1099, 246] width 88 height 27
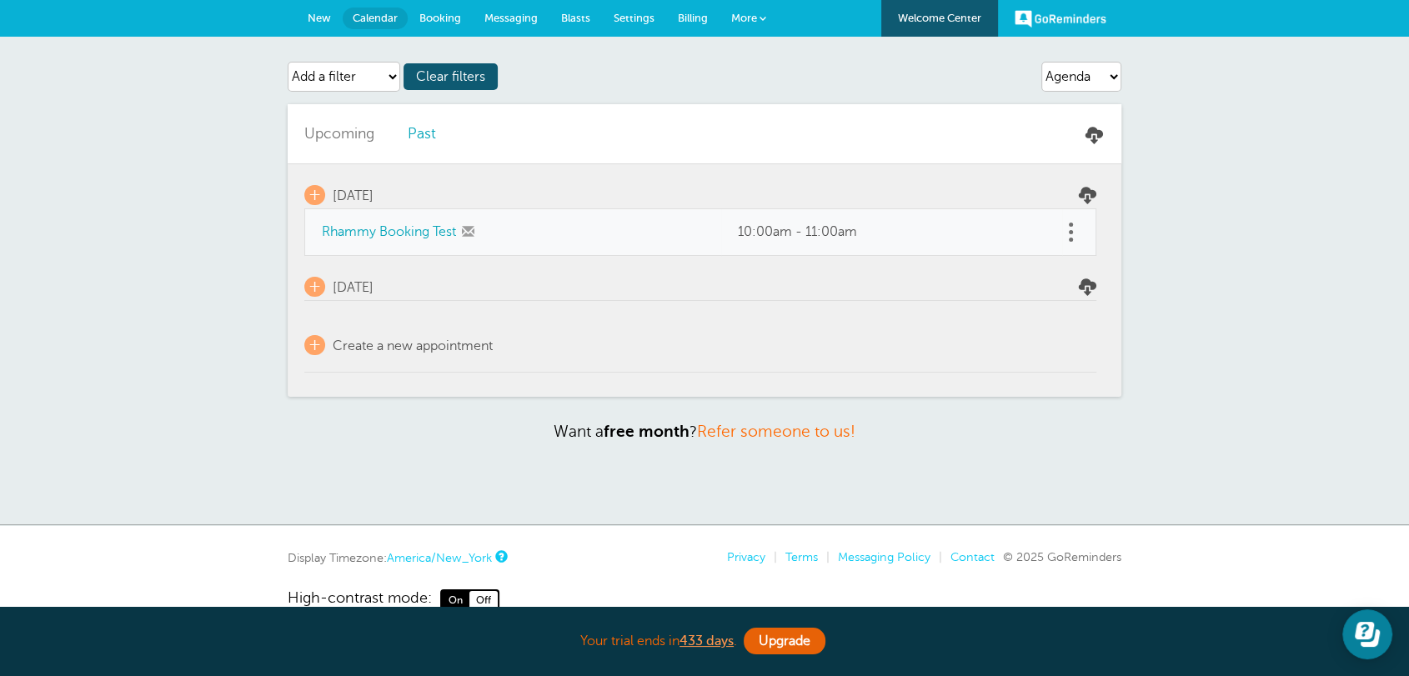
click at [395, 232] on link "Rhammy Booking Test" at bounding box center [389, 231] width 134 height 15
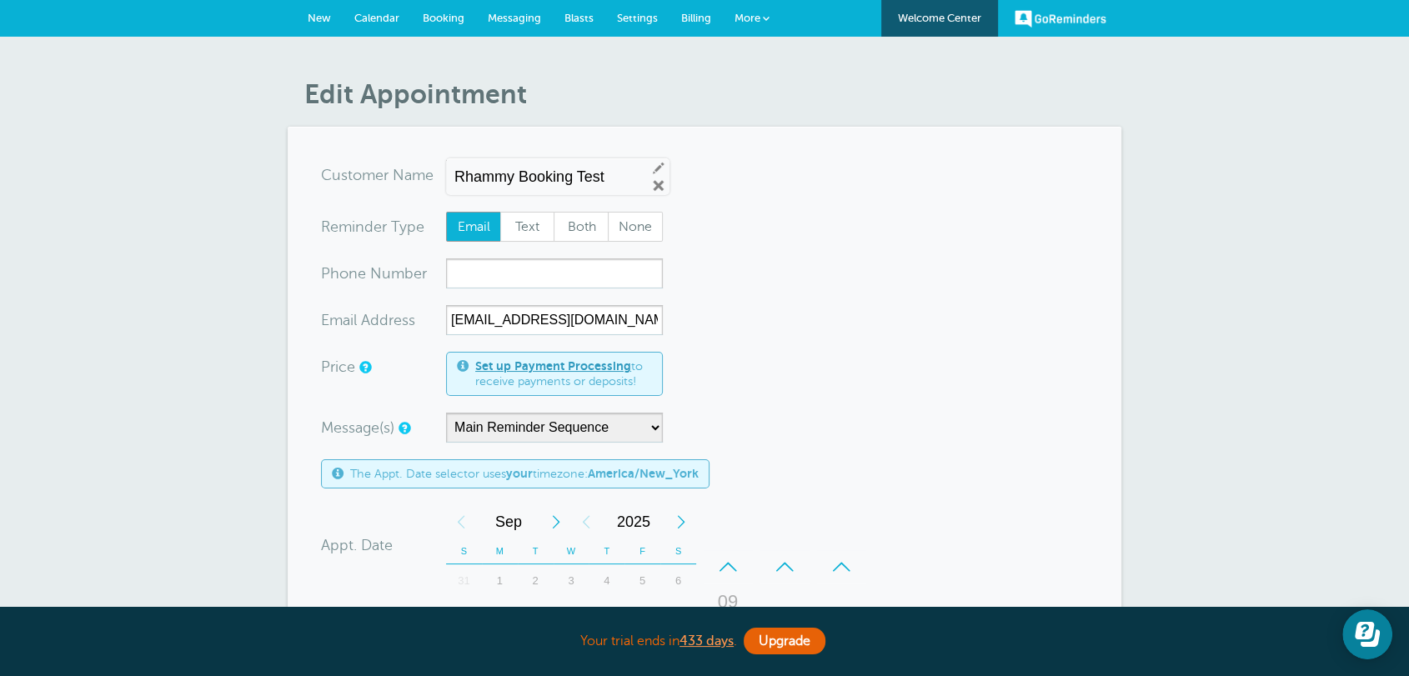
click at [391, 28] on link "Calendar" at bounding box center [377, 18] width 68 height 37
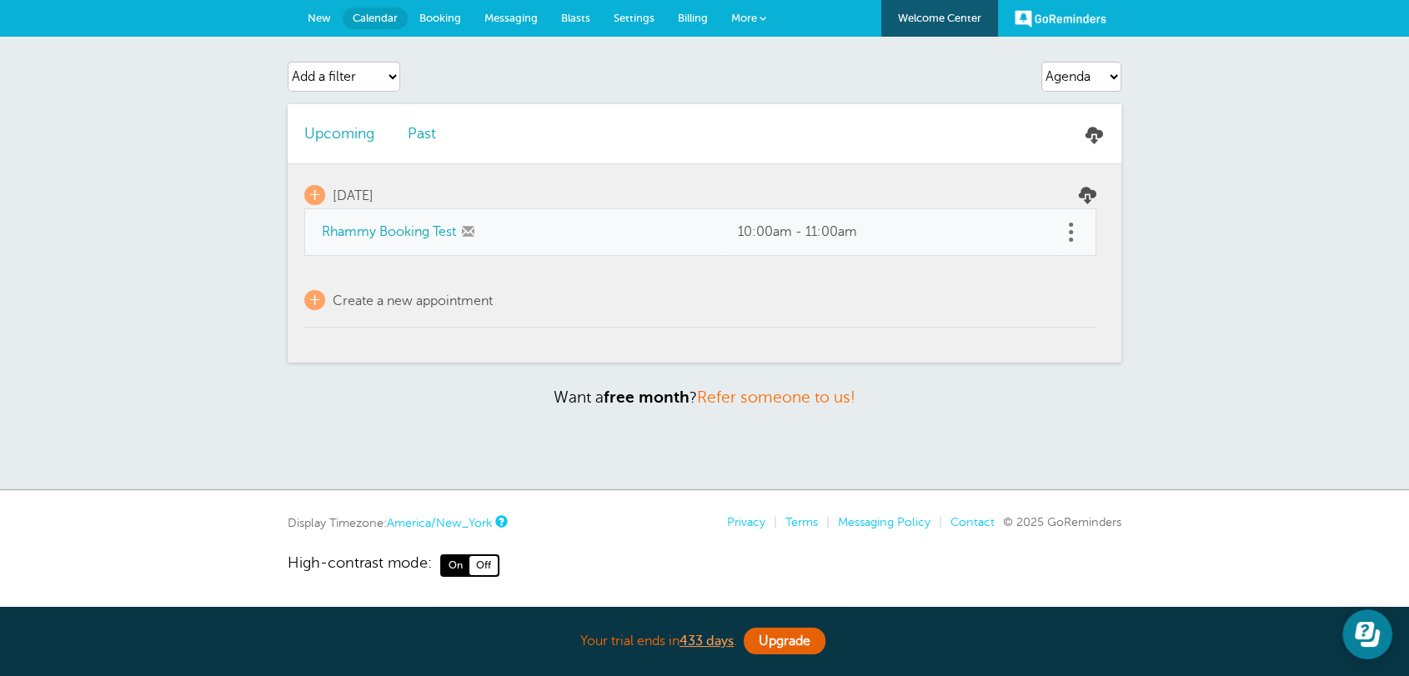
click at [539, 19] on link "Messaging" at bounding box center [511, 18] width 77 height 37
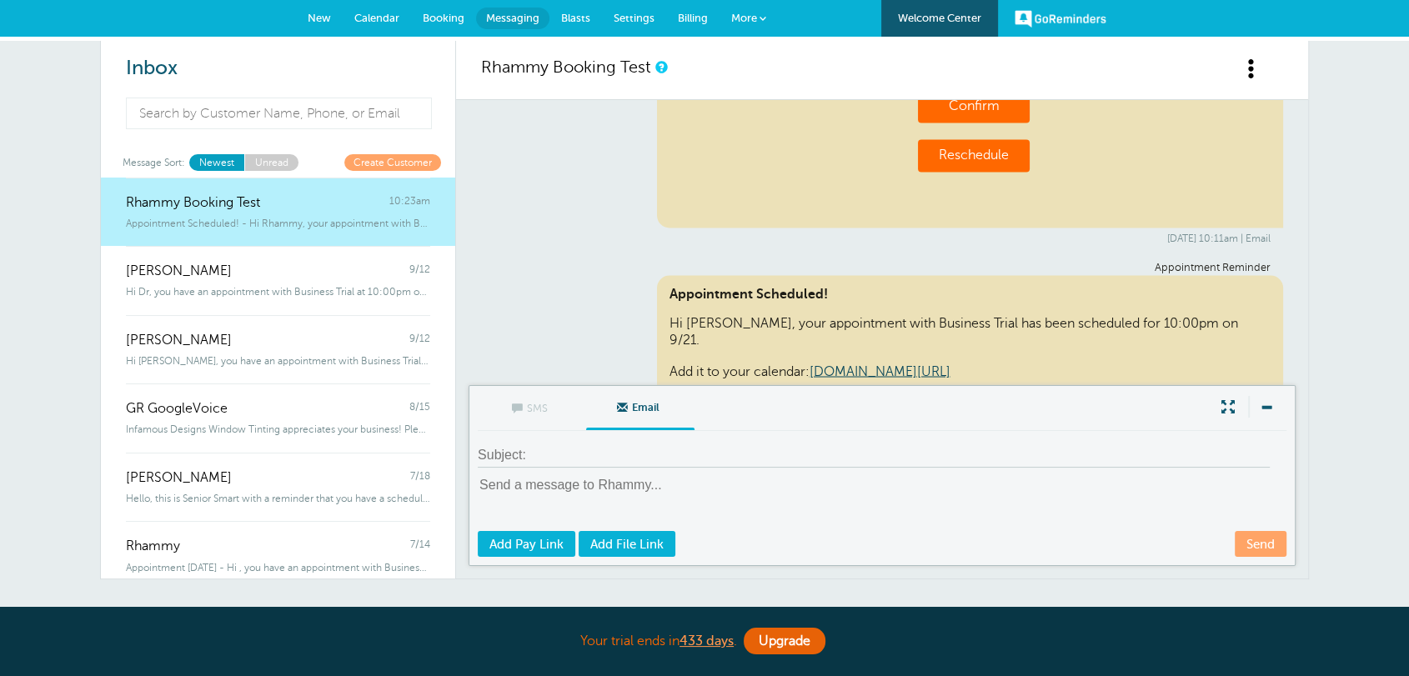
scroll to position [9410, 0]
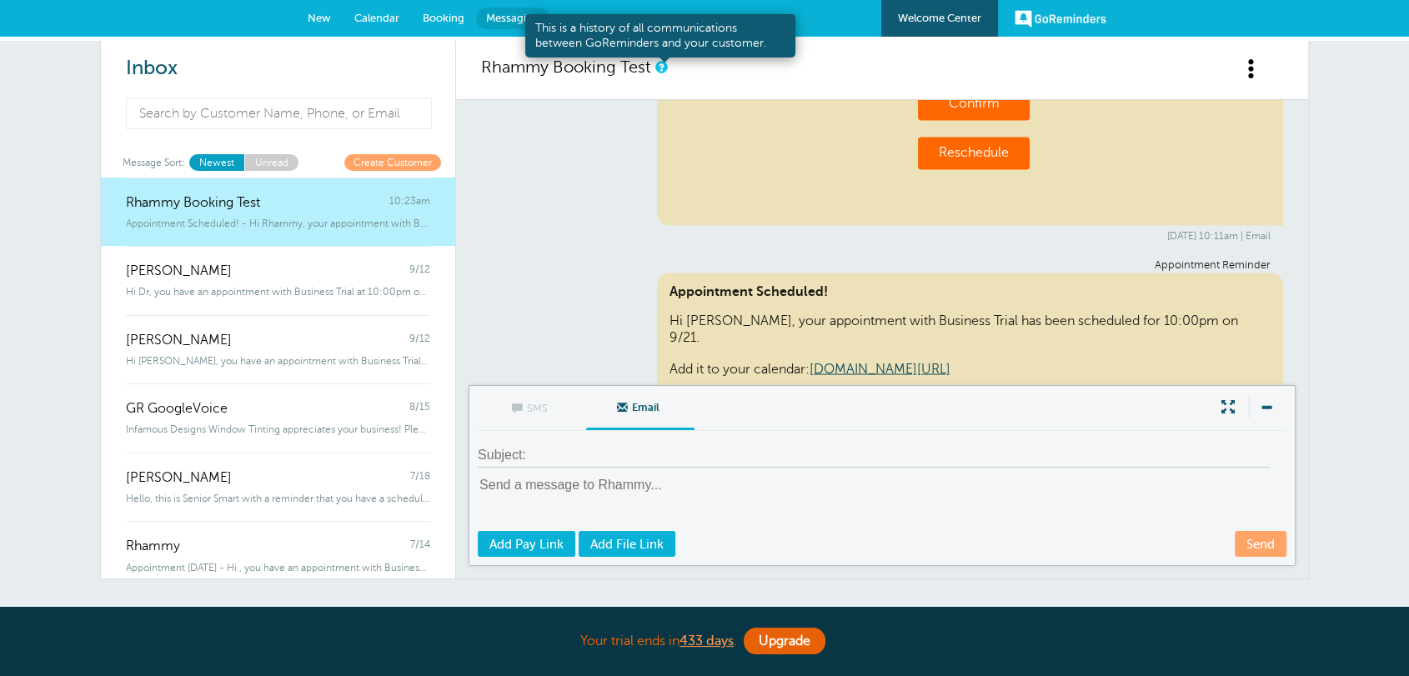
click at [658, 63] on link at bounding box center [660, 67] width 10 height 11
click at [661, 63] on link at bounding box center [660, 67] width 10 height 11
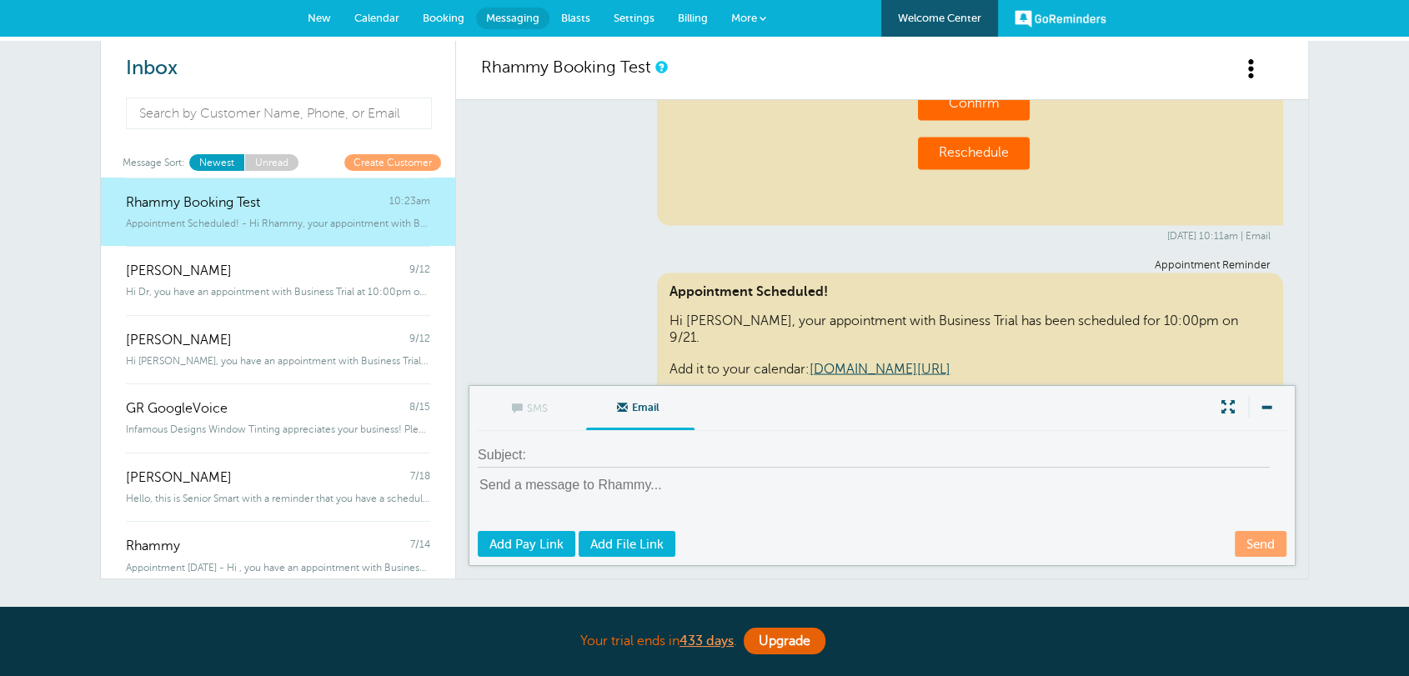
click at [569, 78] on div "Rhammy Booking Test" at bounding box center [882, 70] width 852 height 59
click at [400, 20] on link "Calendar" at bounding box center [377, 18] width 68 height 37
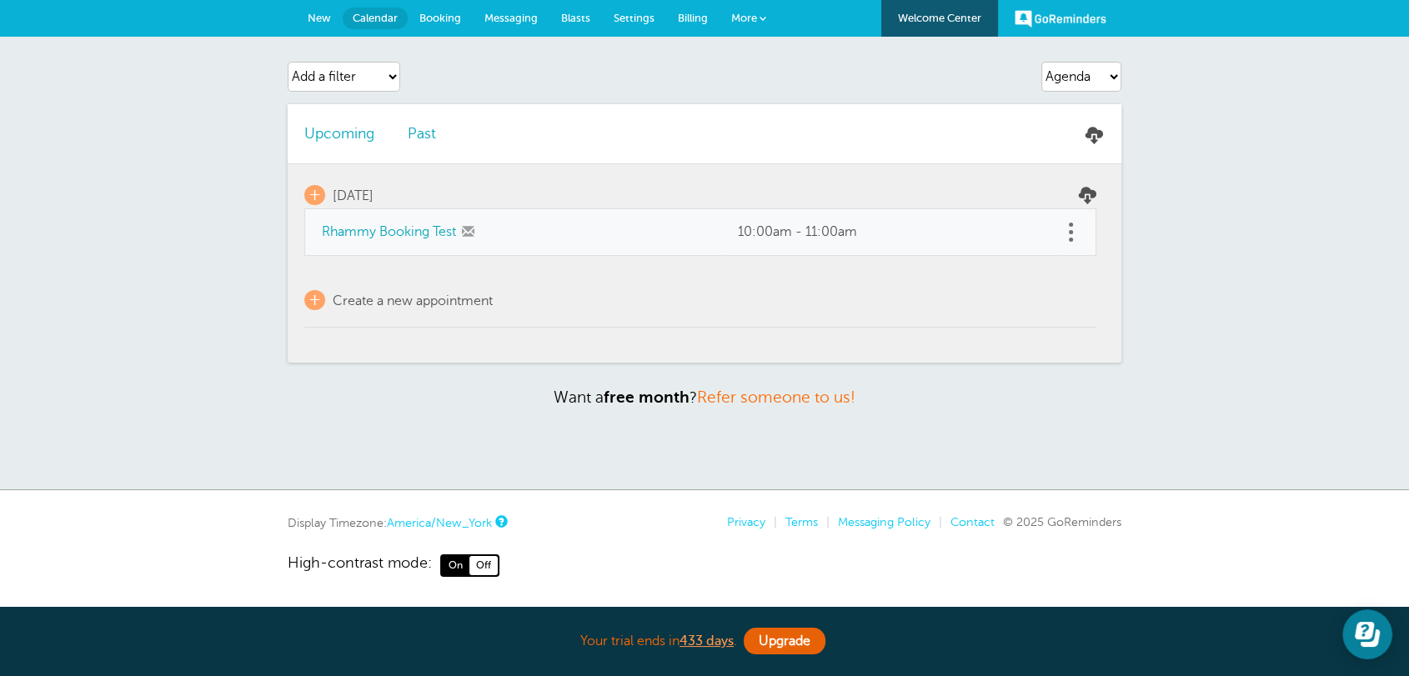
click at [329, 17] on span "New" at bounding box center [319, 18] width 23 height 13
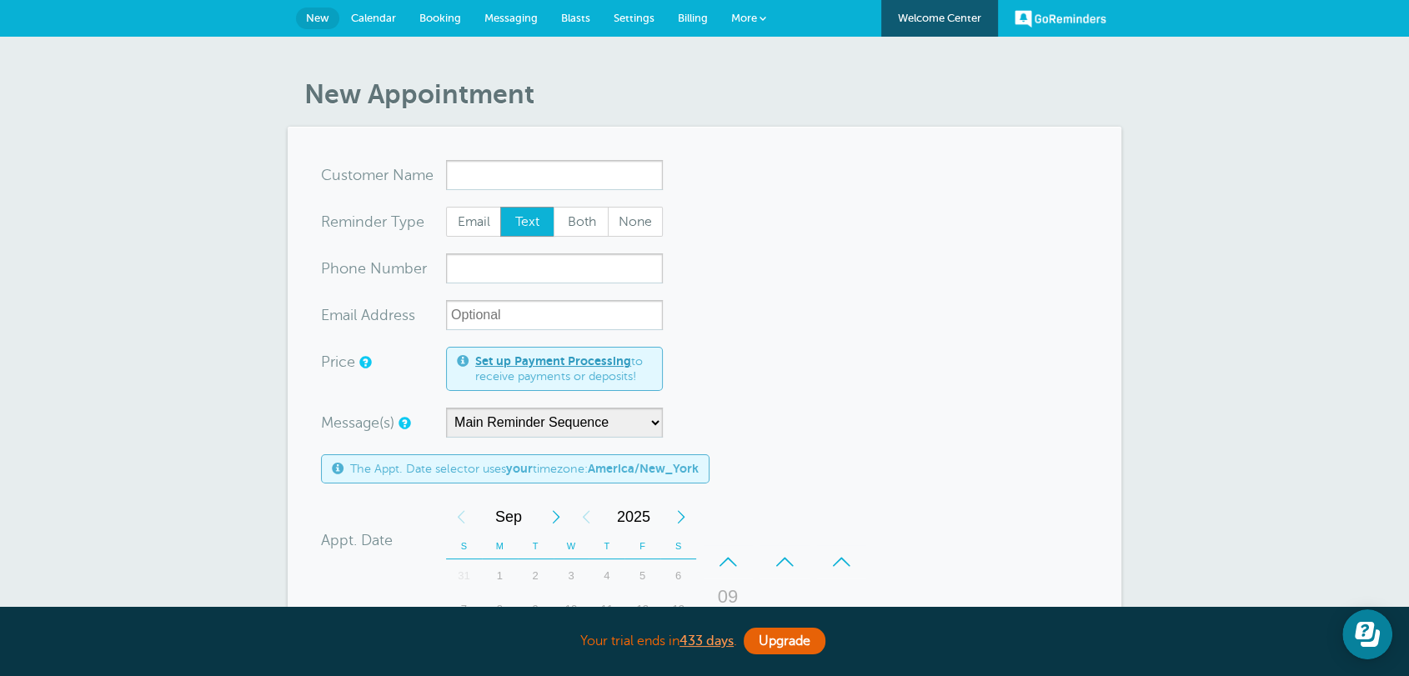
click at [736, 300] on form "You are creating a new customer. To use an existing customer select one from th…" at bounding box center [704, 595] width 767 height 870
click at [374, 26] on link "Calendar" at bounding box center [373, 18] width 68 height 37
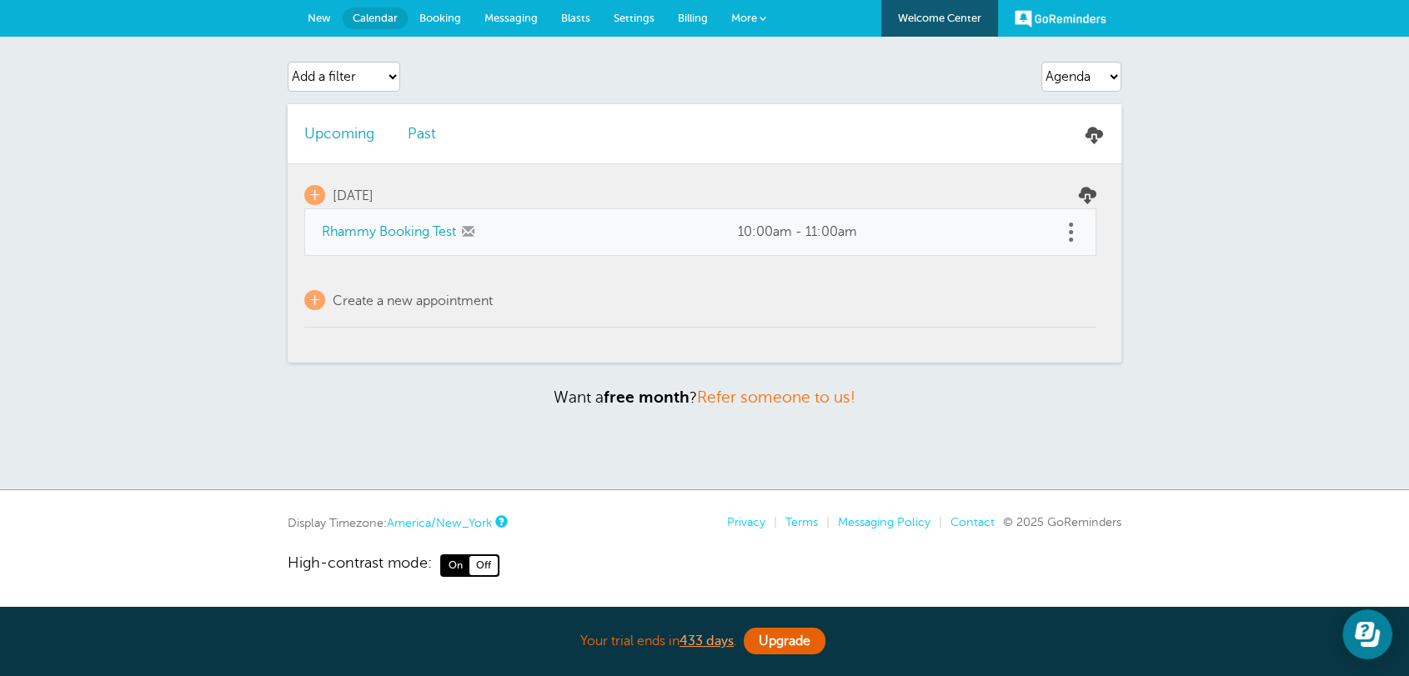
click at [734, 13] on span "More" at bounding box center [744, 18] width 26 height 13
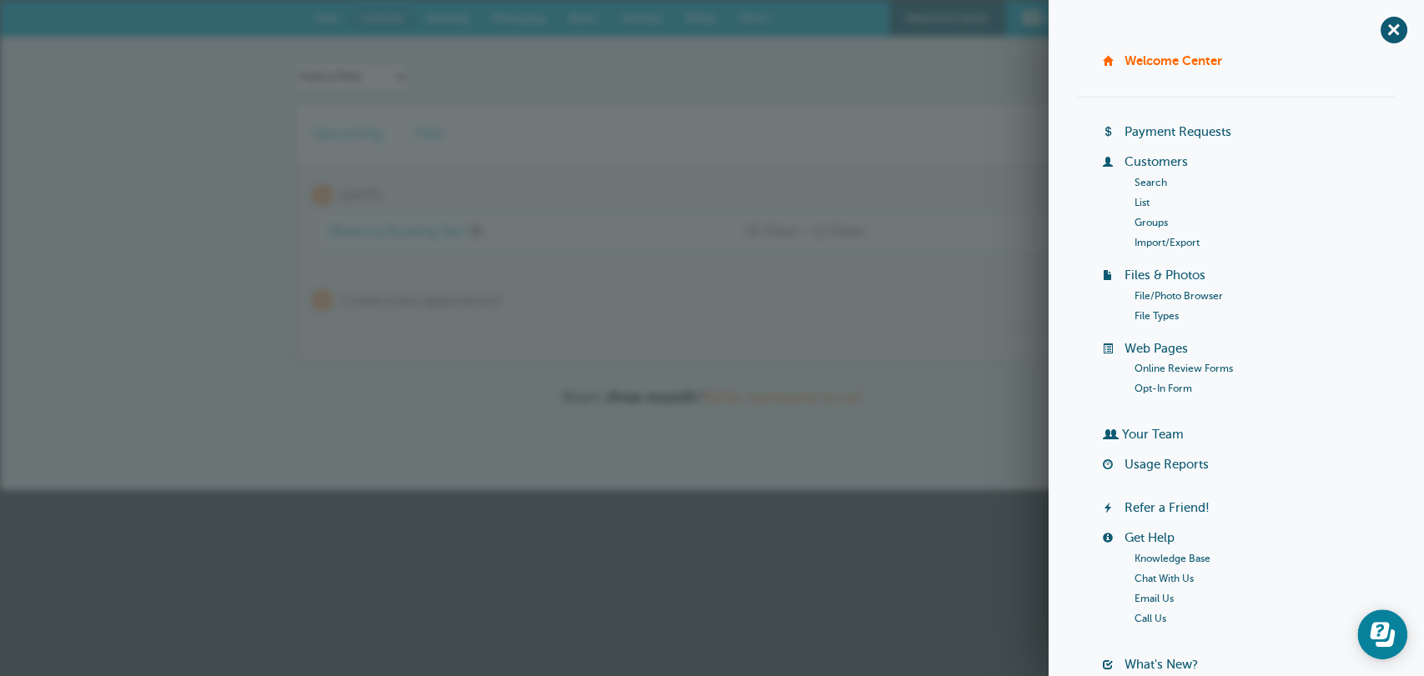
click at [1155, 158] on link "Customers" at bounding box center [1155, 161] width 63 height 13
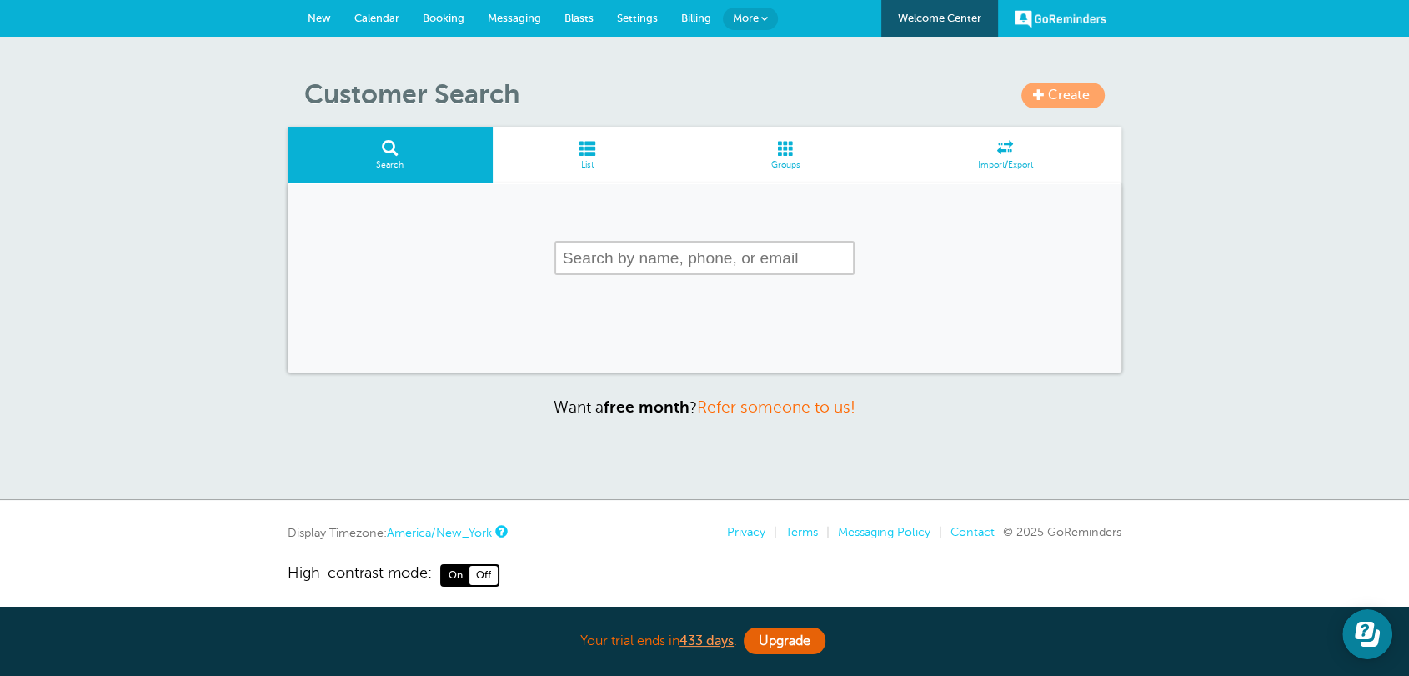
click at [592, 162] on span "List" at bounding box center [587, 165] width 173 height 10
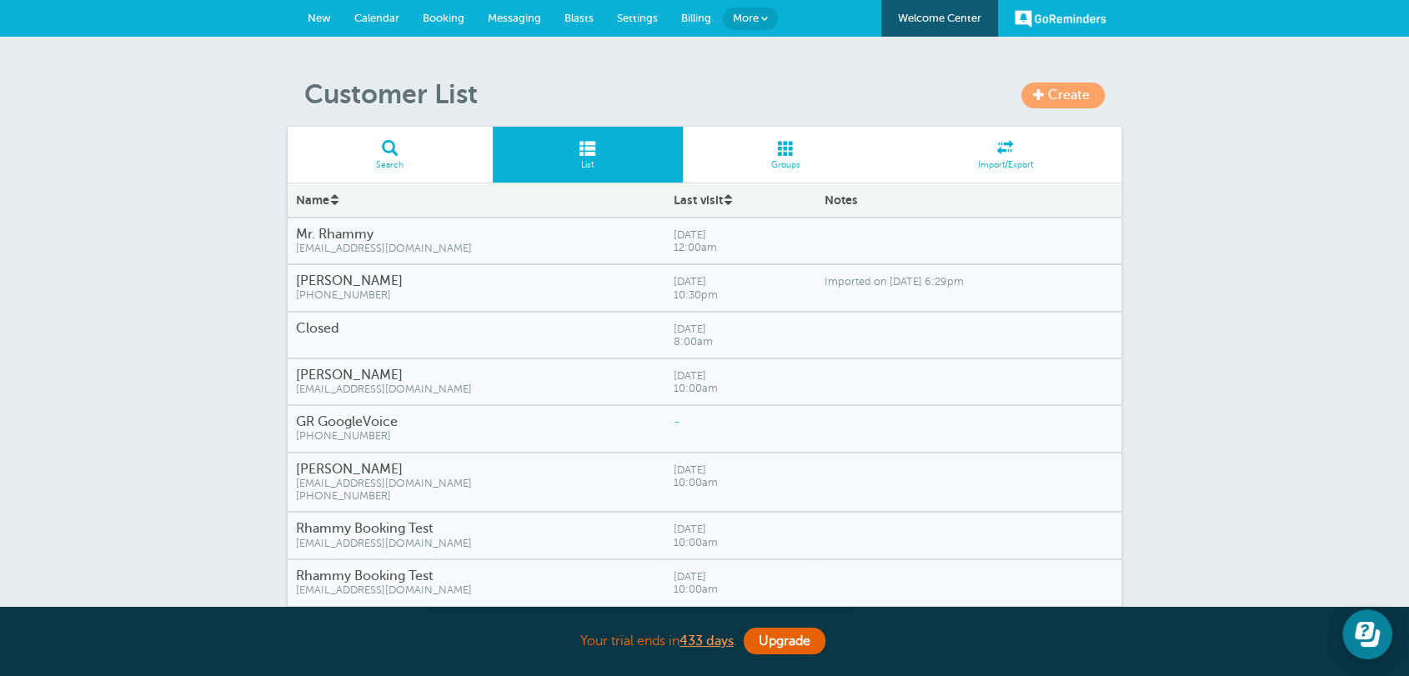
click at [475, 538] on span "[EMAIL_ADDRESS][DOMAIN_NAME]" at bounding box center [476, 544] width 361 height 13
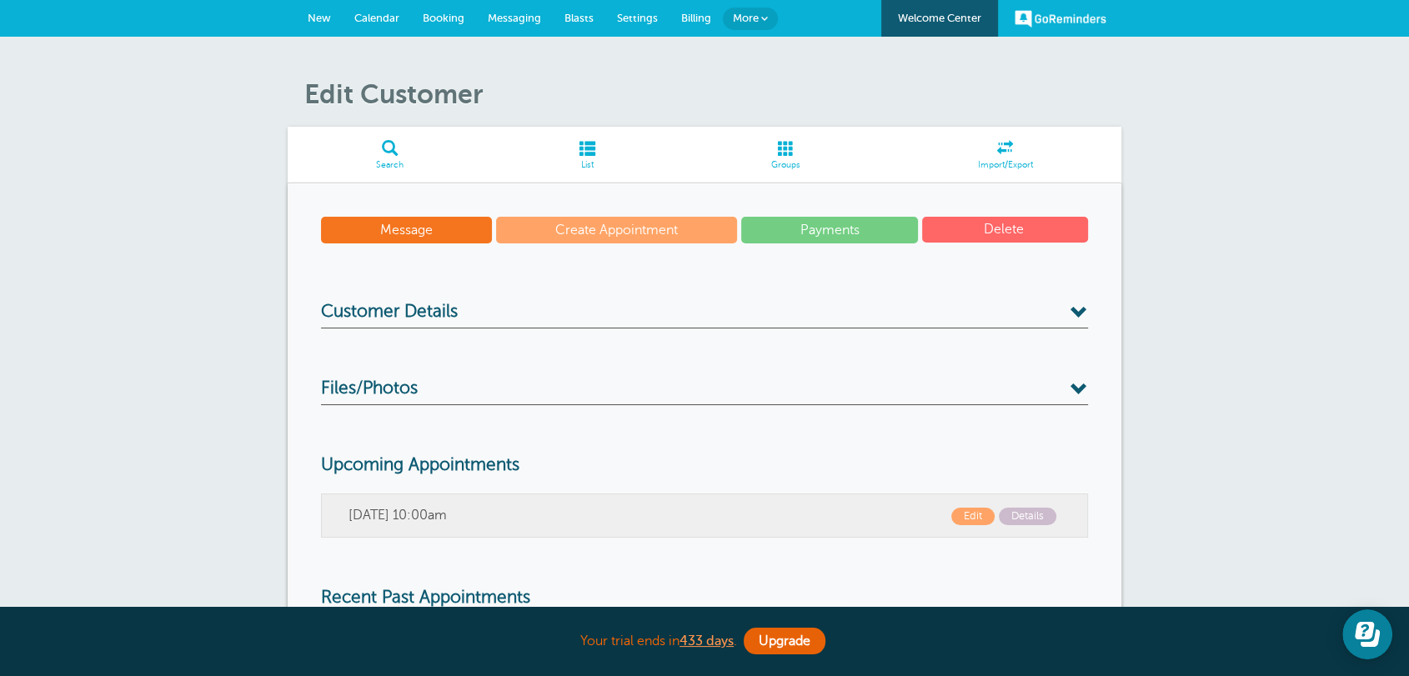
click at [440, 315] on span "Customer Details" at bounding box center [389, 312] width 137 height 21
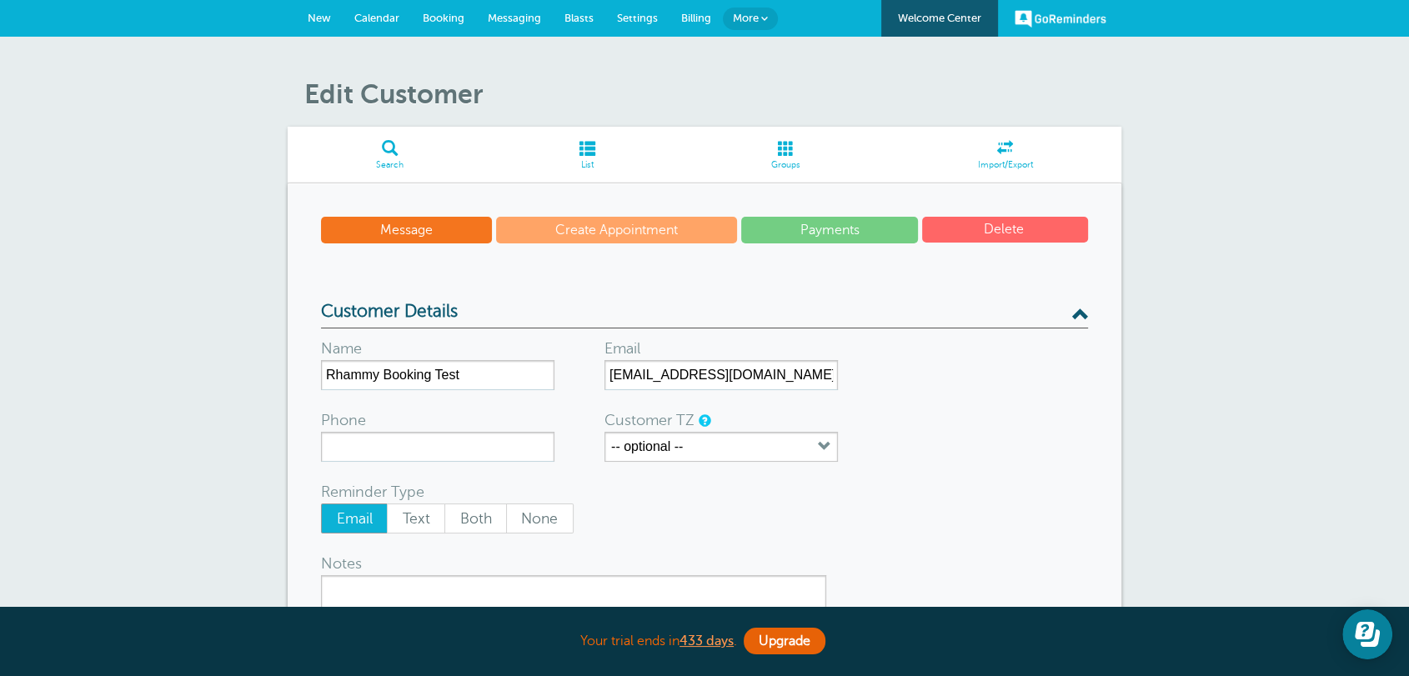
click at [314, 13] on span "New" at bounding box center [319, 18] width 23 height 13
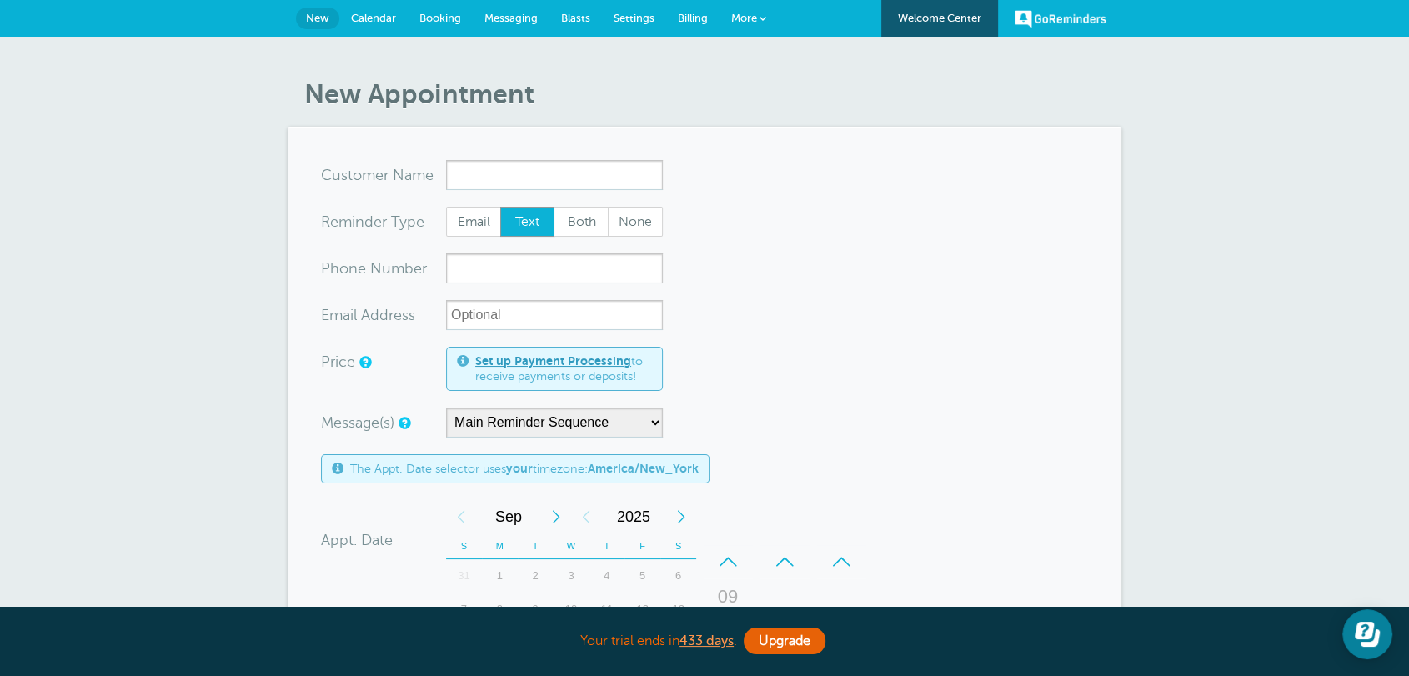
click at [861, 338] on form "You are creating a new customer. To use an existing customer select one from th…" at bounding box center [704, 595] width 767 height 870
click at [520, 23] on span "Messaging" at bounding box center [511, 18] width 53 height 13
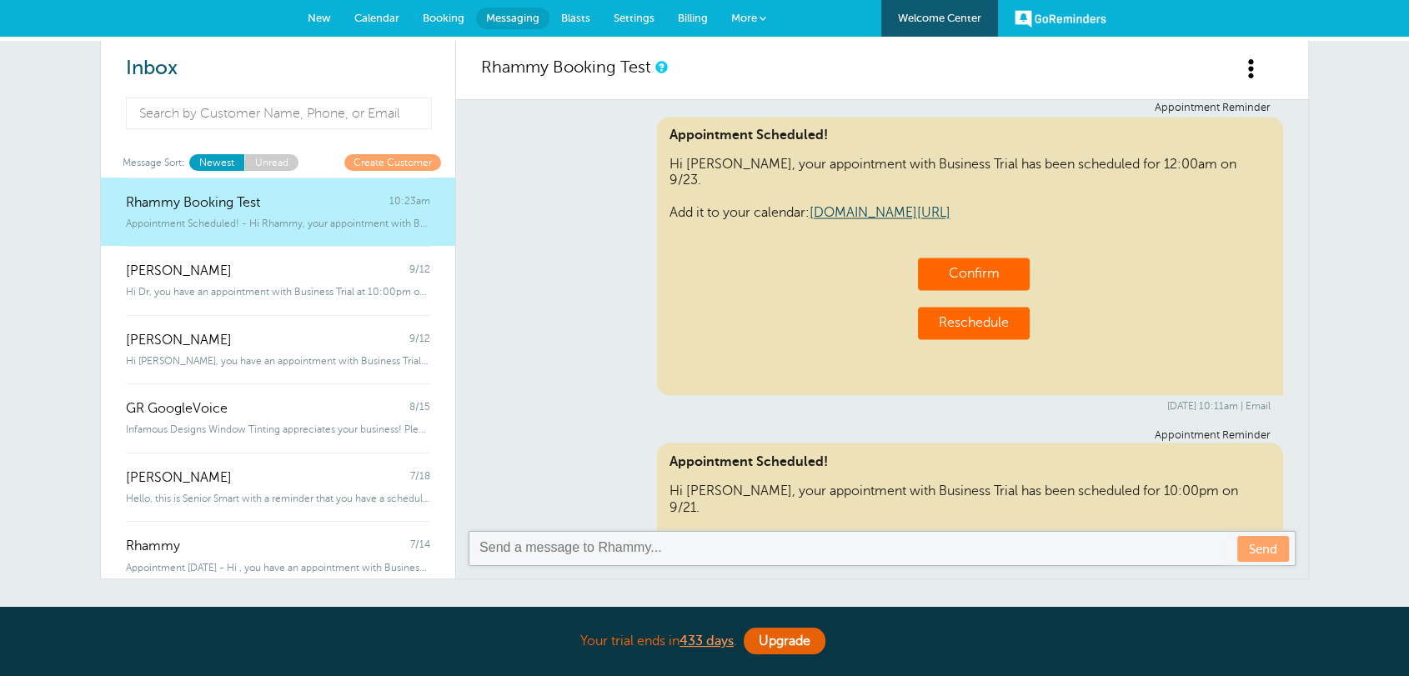
scroll to position [9115, 0]
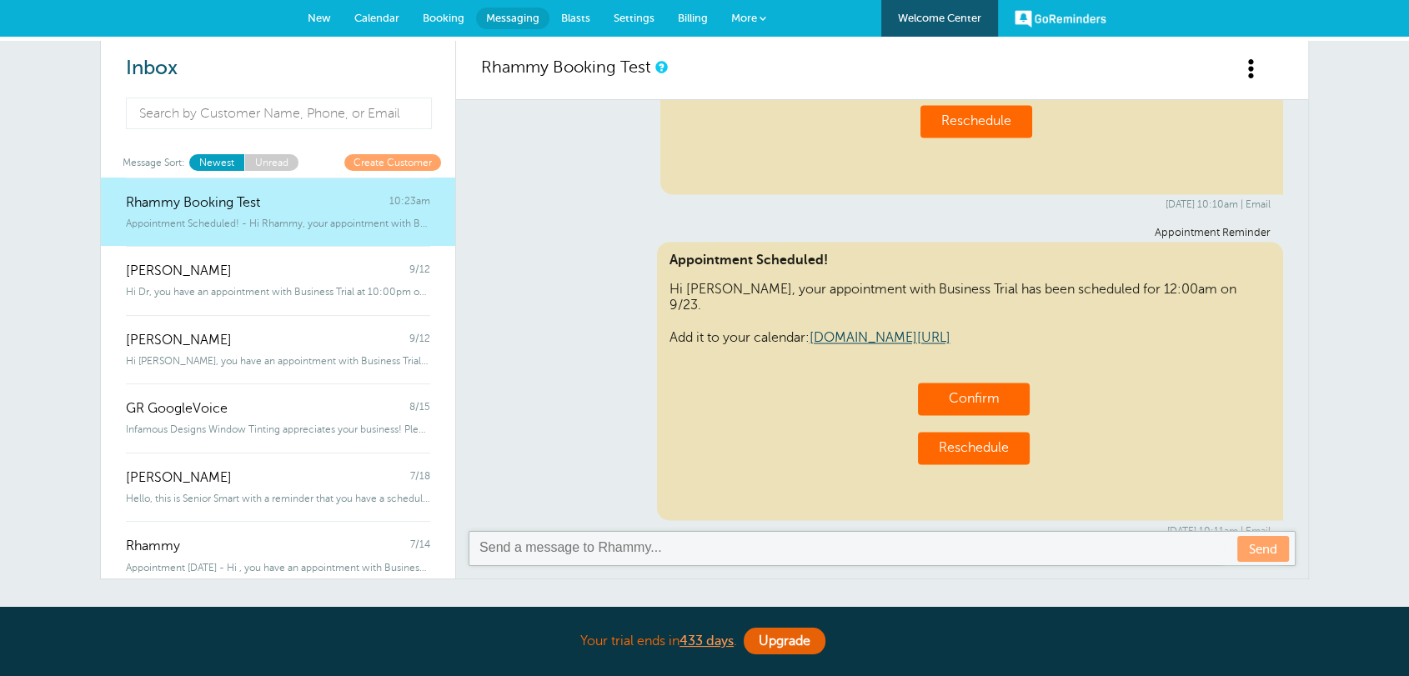
click at [395, 28] on link "Calendar" at bounding box center [377, 18] width 68 height 37
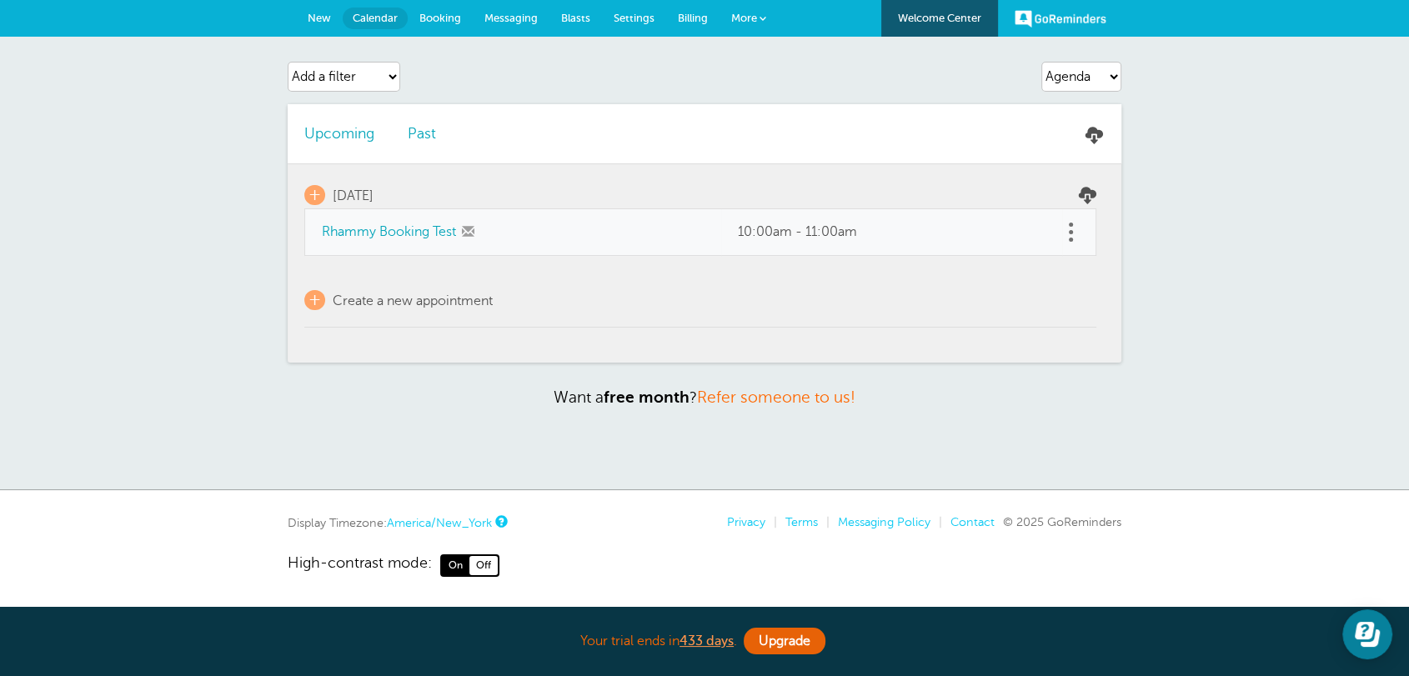
click at [1143, 300] on div "Agenda Day Week Month (full view) Month (condensed) Add a filter Customer Searc…" at bounding box center [704, 264] width 1409 height 454
